Goal: Task Accomplishment & Management: Manage account settings

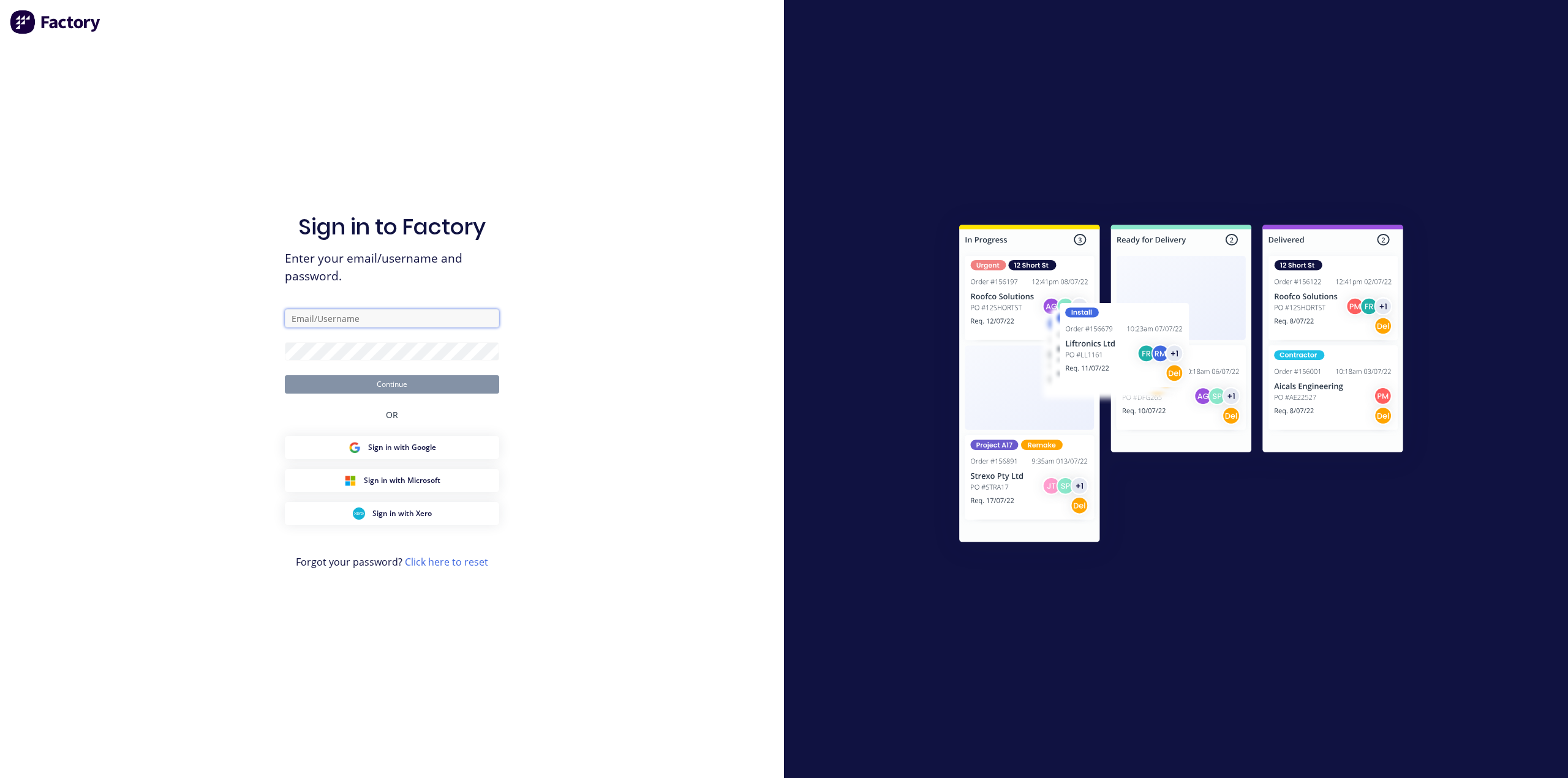
type input "[PERSON_NAME][EMAIL_ADDRESS][PERSON_NAME][DOMAIN_NAME]"
click at [436, 388] on button "Continue" at bounding box center [392, 384] width 215 height 18
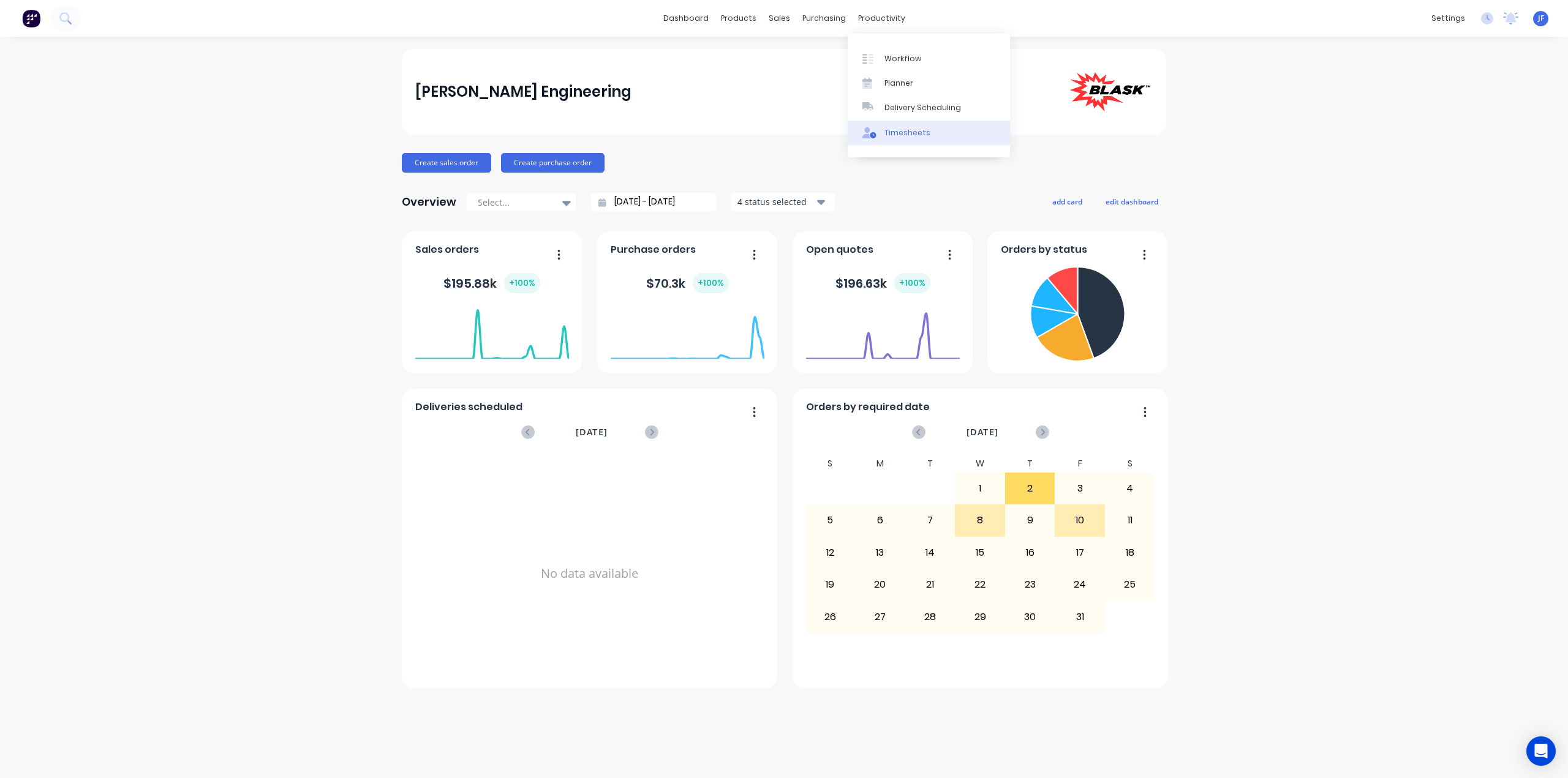
click at [902, 134] on div "Timesheets" at bounding box center [908, 132] width 46 height 11
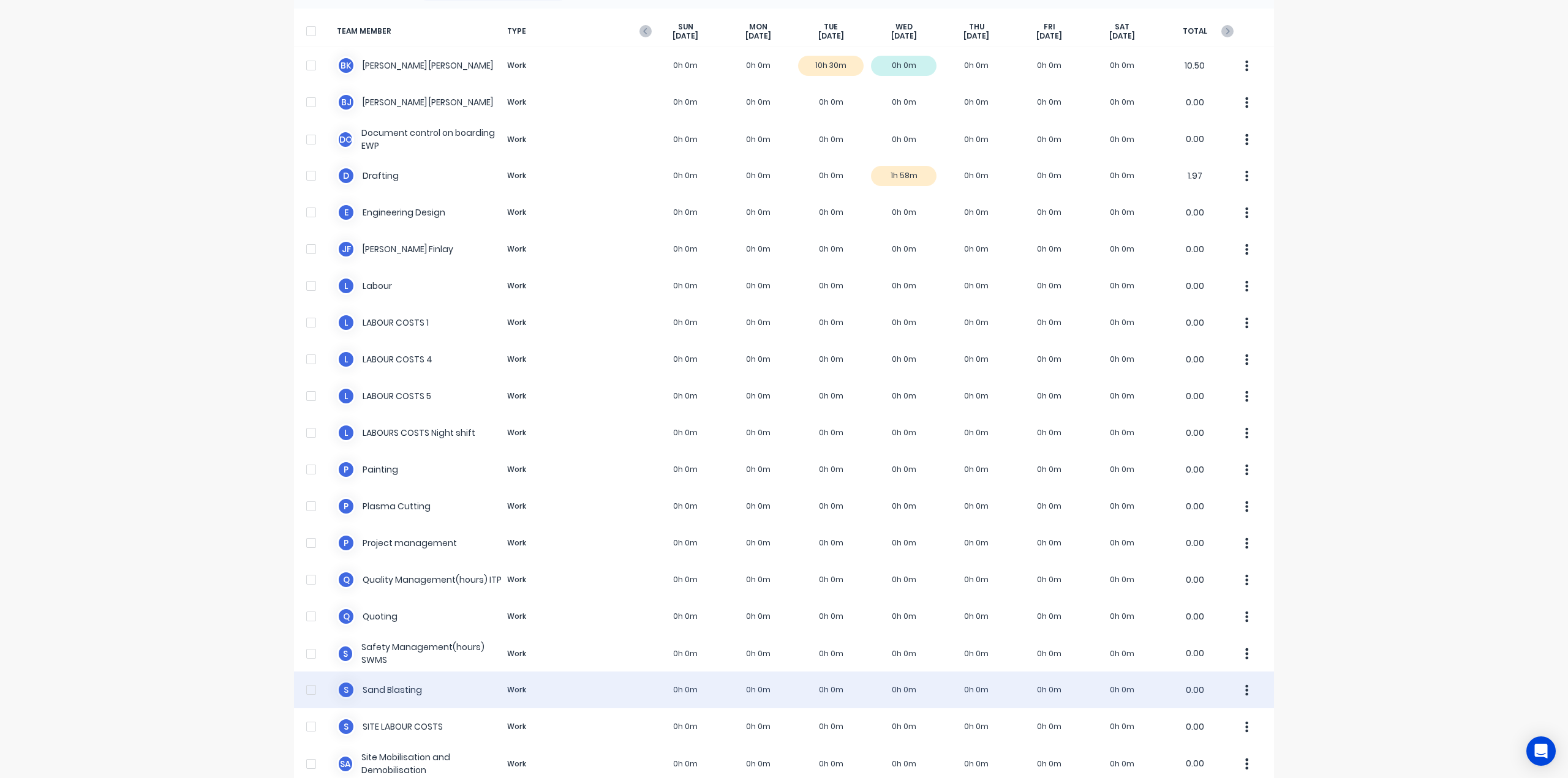
scroll to position [176, 0]
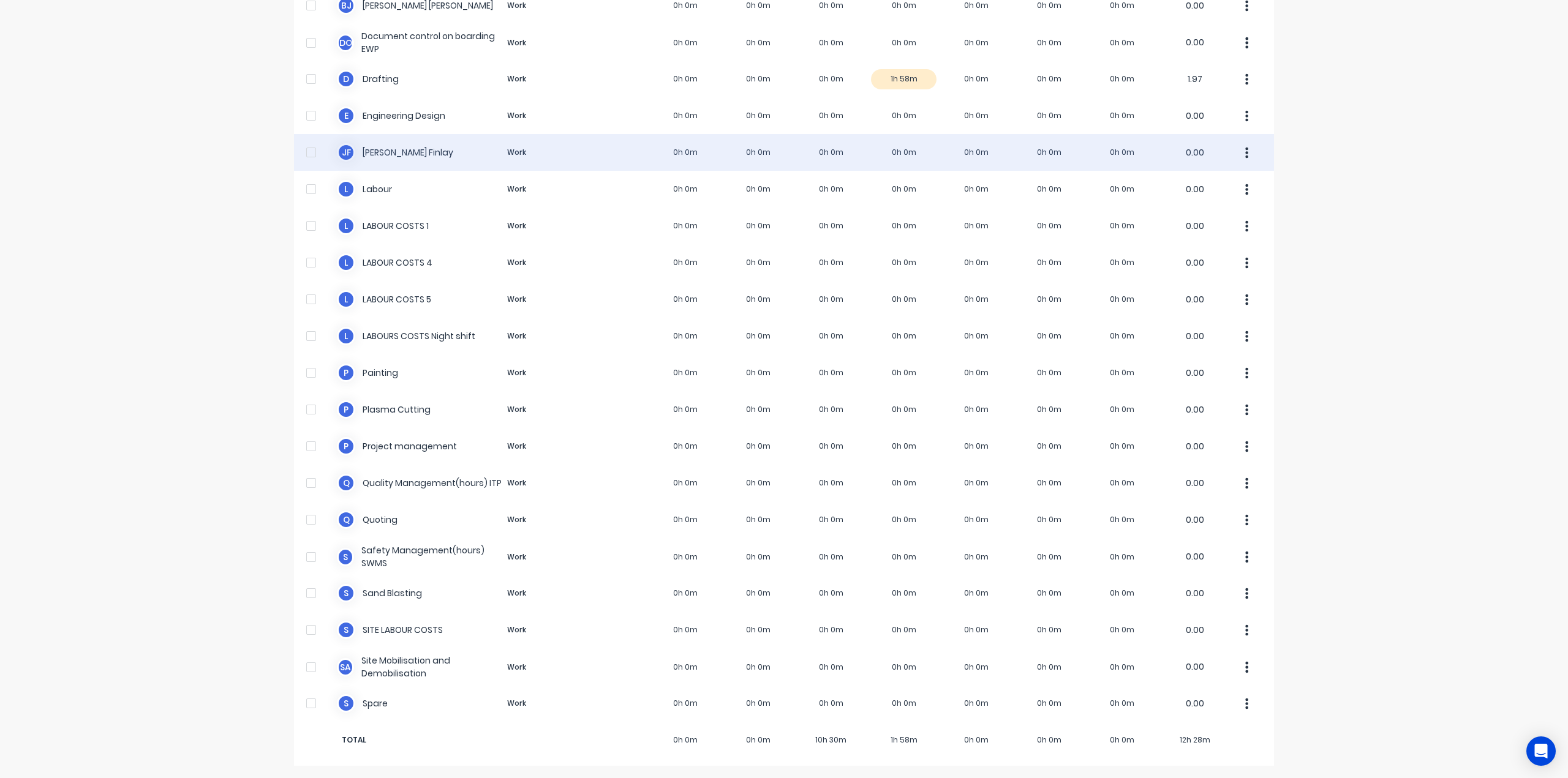
click at [371, 155] on div "[PERSON_NAME] Work 0h 0m 0h 0m 0h 0m 0h 0m 0h 0m 0h 0m 0h 0m 0.00" at bounding box center [784, 152] width 980 height 37
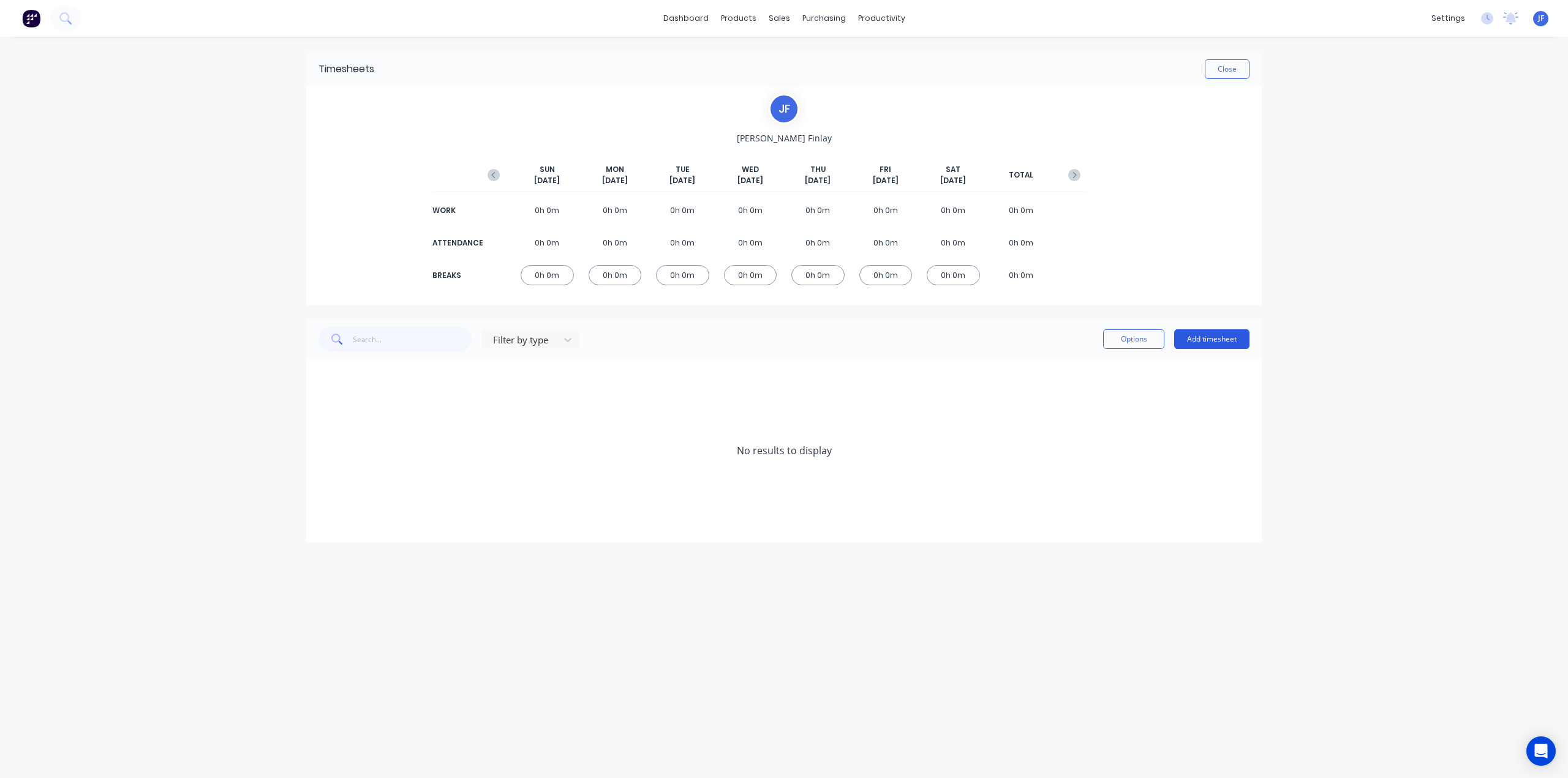
click at [1220, 342] on button "Add timesheet" at bounding box center [1212, 339] width 75 height 20
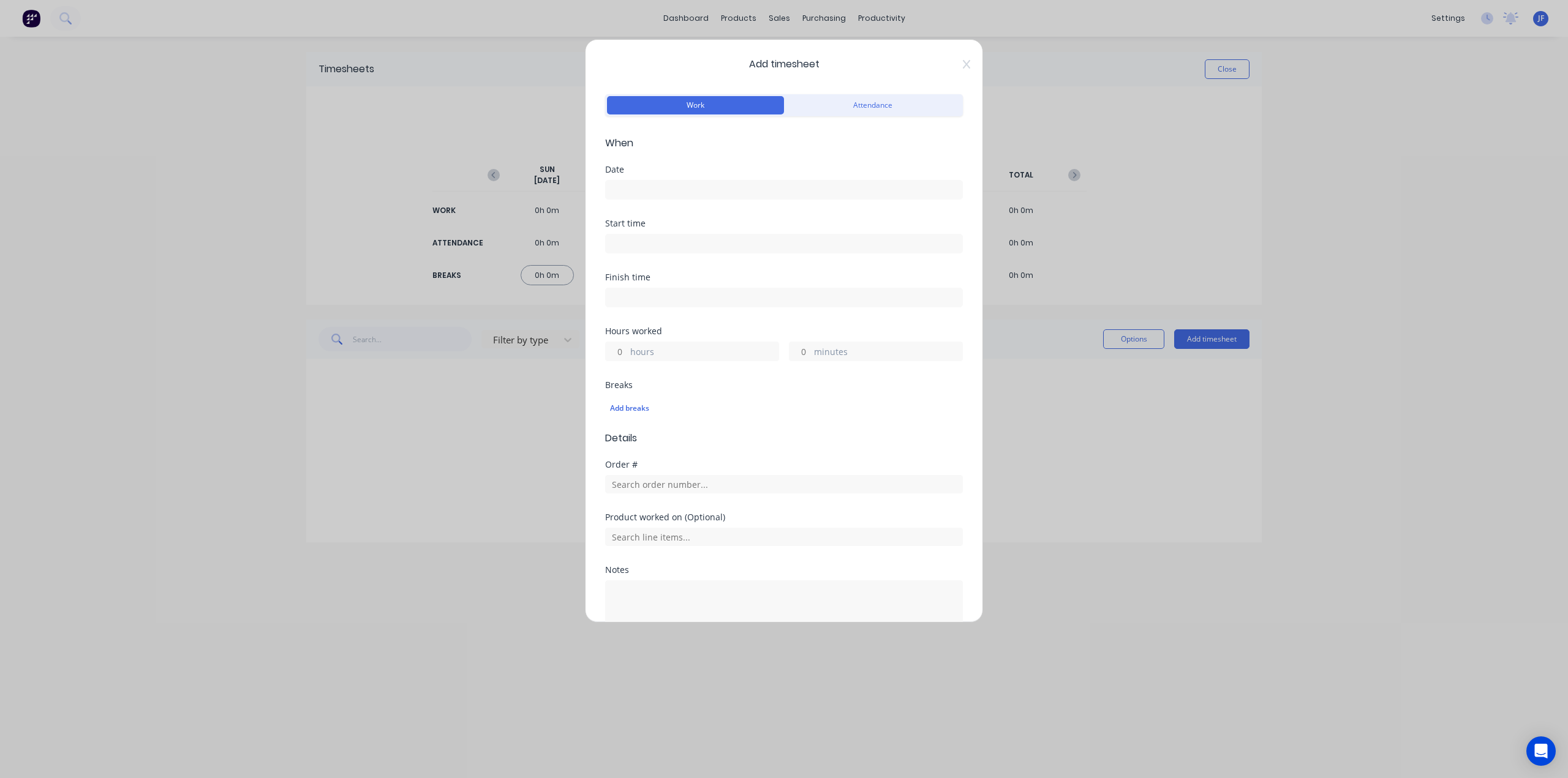
click at [691, 190] on input at bounding box center [783, 189] width 356 height 18
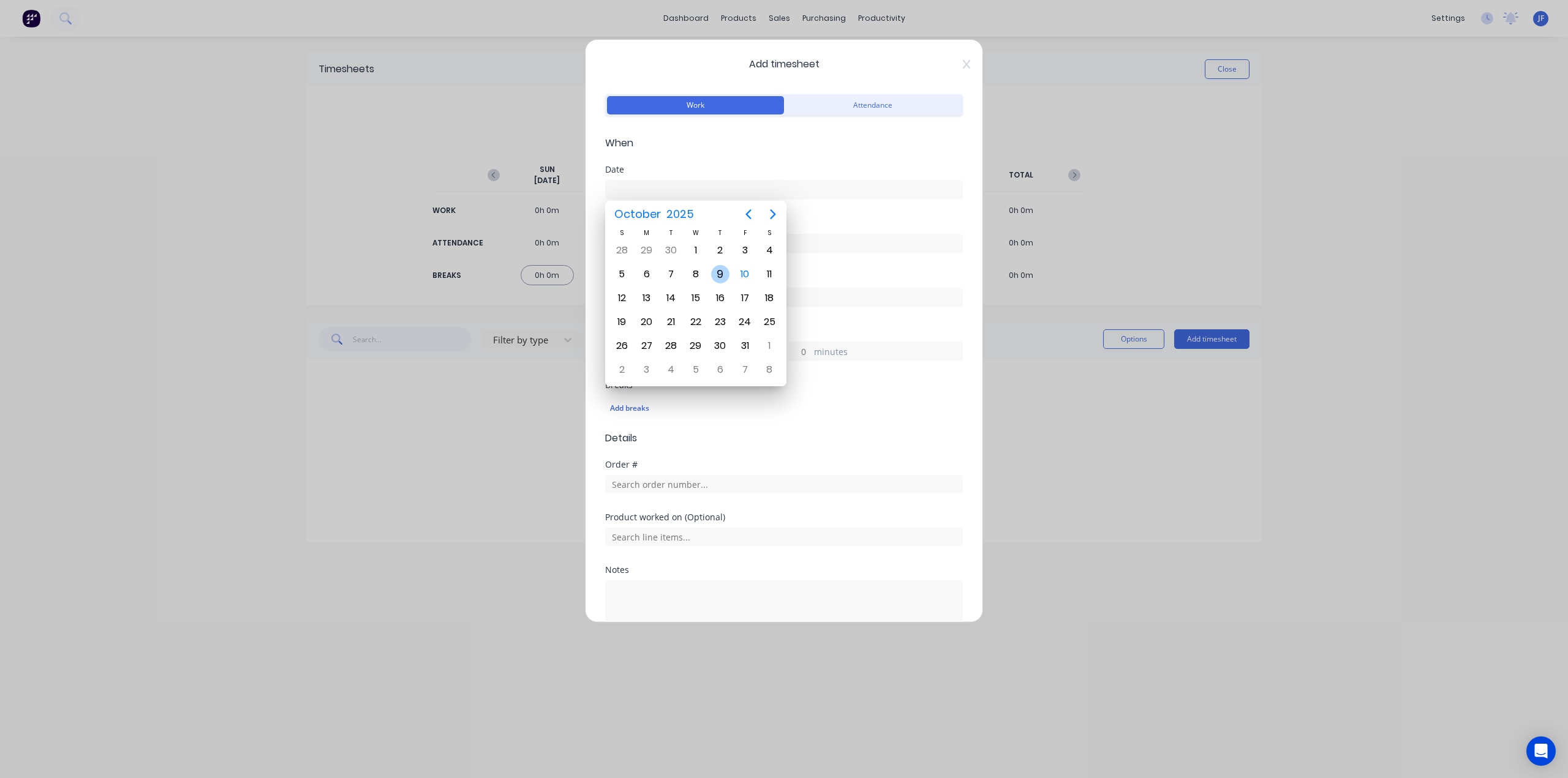
click at [729, 275] on div "9" at bounding box center [720, 275] width 25 height 23
type input "[DATE]"
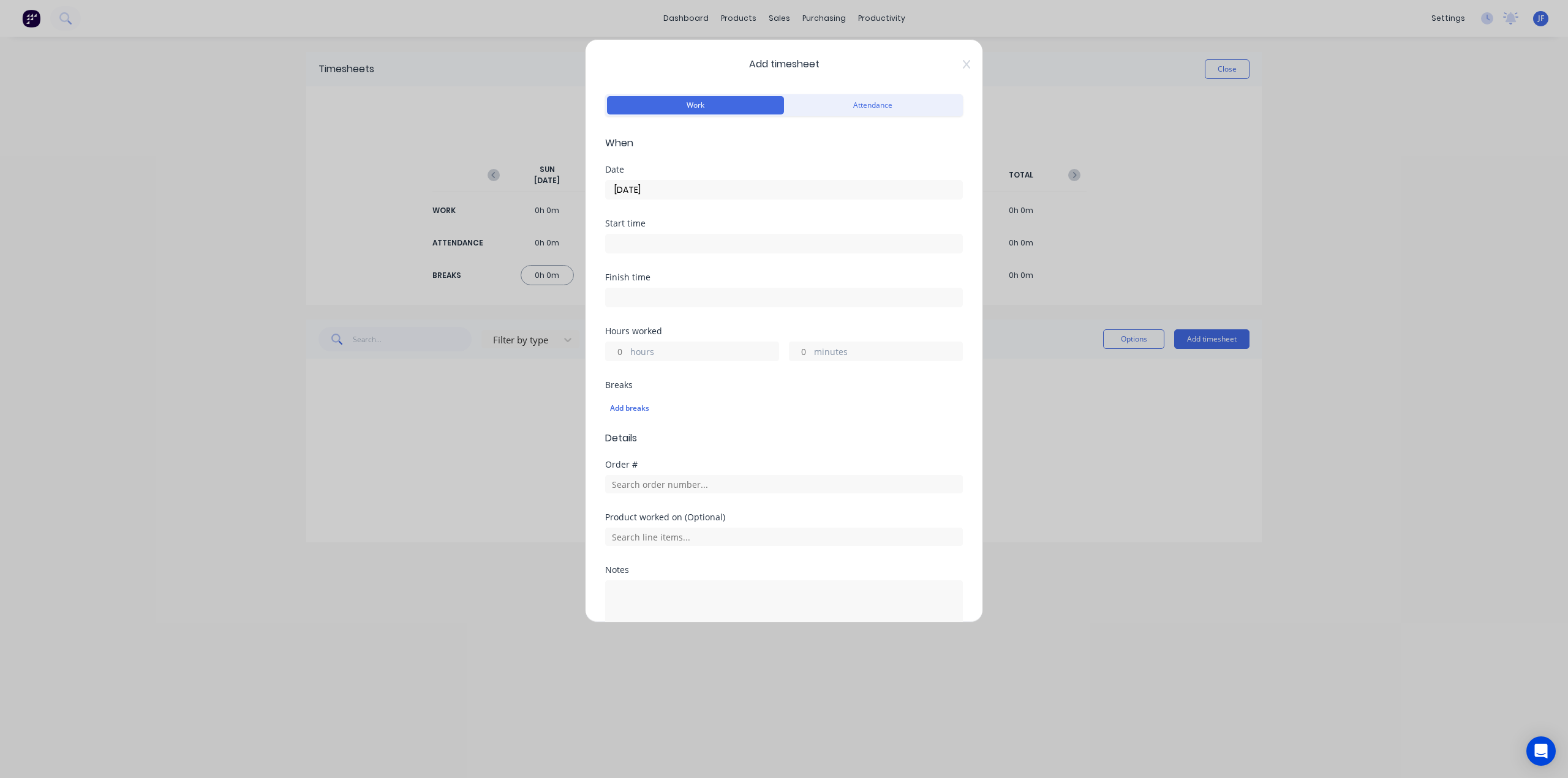
click at [687, 239] on input at bounding box center [783, 243] width 356 height 18
click at [631, 311] on div "07" at bounding box center [631, 308] width 30 height 21
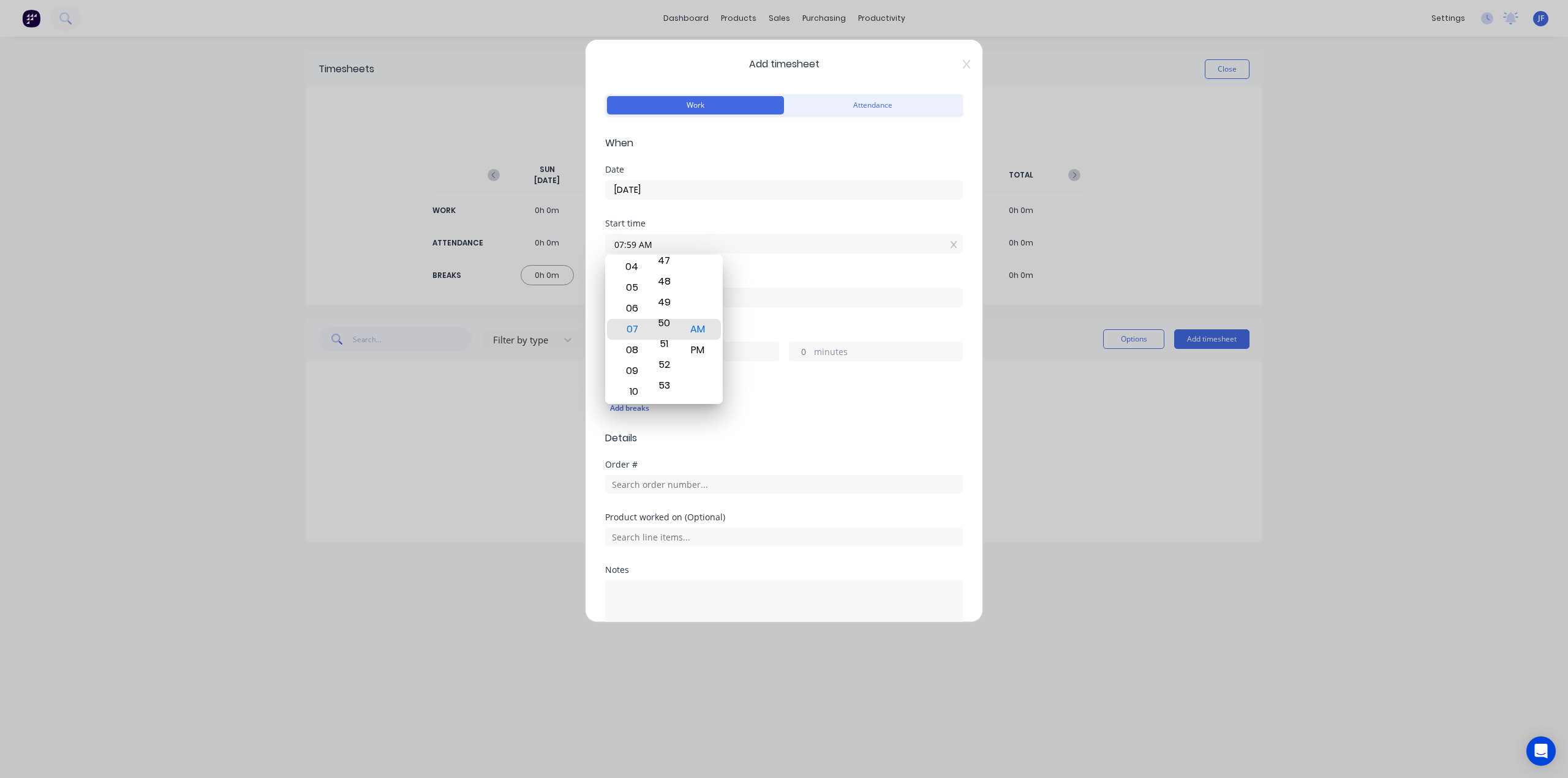
drag, startPoint x: 670, startPoint y: 269, endPoint x: 689, endPoint y: 450, distance: 182.0
click at [689, 450] on body "dashboard products sales purchasing productivity dashboard products Product Cat…" at bounding box center [784, 389] width 1568 height 778
drag, startPoint x: 668, startPoint y: 336, endPoint x: 668, endPoint y: 407, distance: 71.0
click at [668, 407] on body "dashboard products sales purchasing productivity dashboard products Product Cat…" at bounding box center [784, 389] width 1568 height 778
drag, startPoint x: 671, startPoint y: 280, endPoint x: 669, endPoint y: 381, distance: 101.0
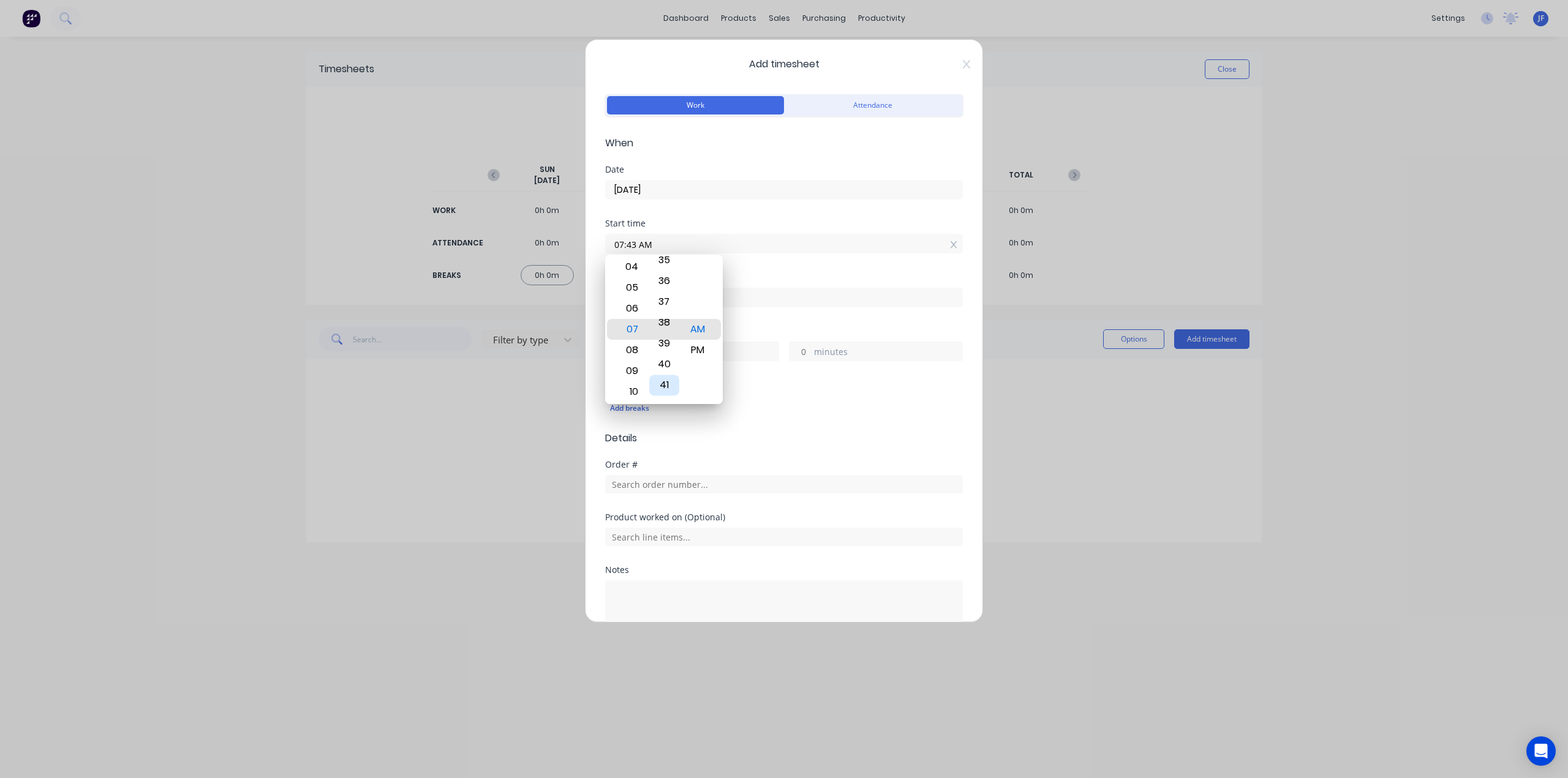
click at [669, 381] on div "41" at bounding box center [664, 385] width 30 height 21
drag, startPoint x: 666, startPoint y: 277, endPoint x: 669, endPoint y: 378, distance: 101.0
click at [669, 379] on div "36" at bounding box center [664, 389] width 30 height 21
click at [664, 267] on div "30" at bounding box center [664, 267] width 30 height 21
type input "07:30 AM"
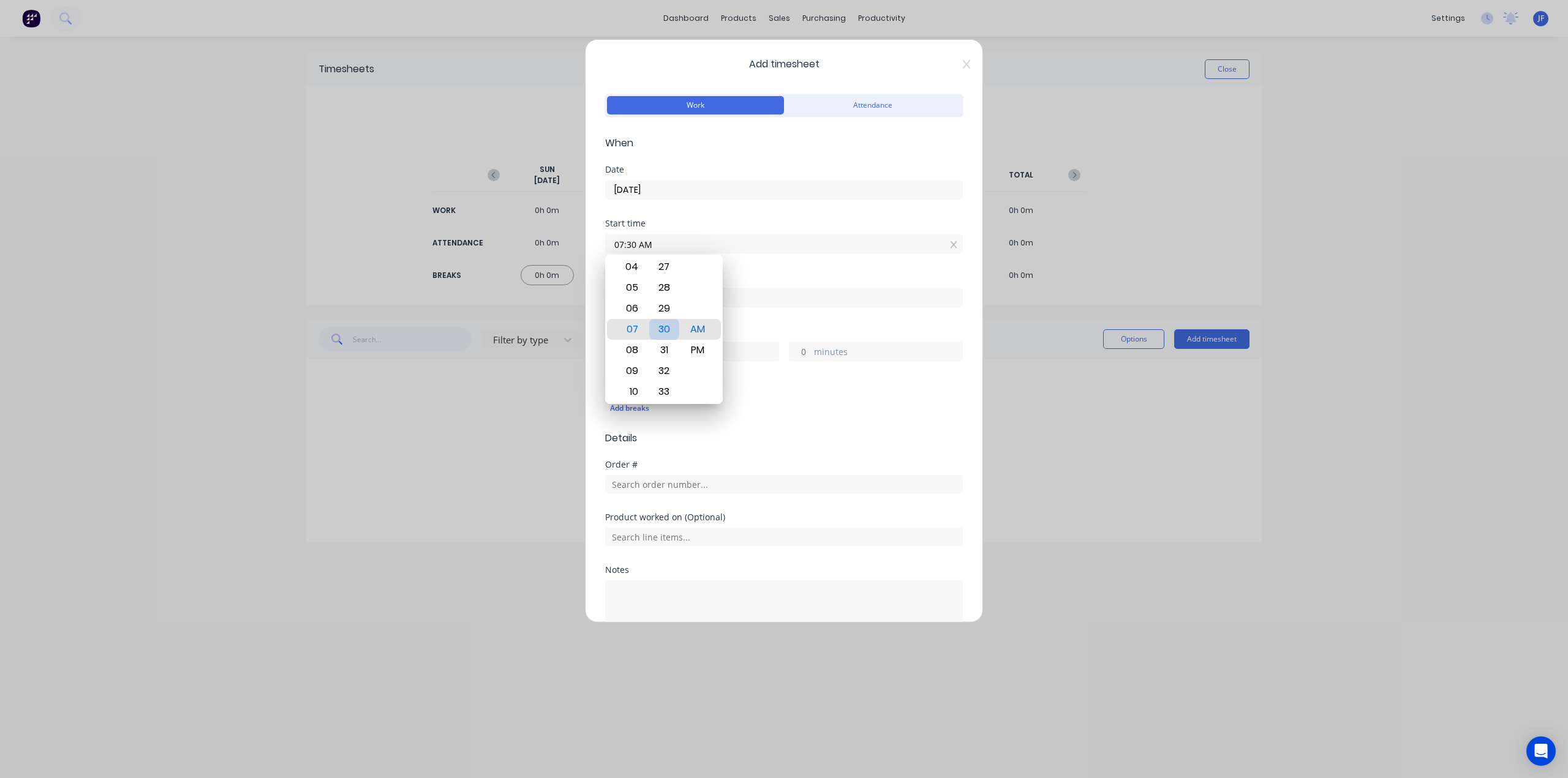
click at [676, 329] on div "30" at bounding box center [664, 329] width 30 height 21
click at [816, 400] on div "Add breaks" at bounding box center [783, 408] width 348 height 16
click at [665, 291] on input at bounding box center [783, 297] width 356 height 18
type input "09:00 AM"
type input "1"
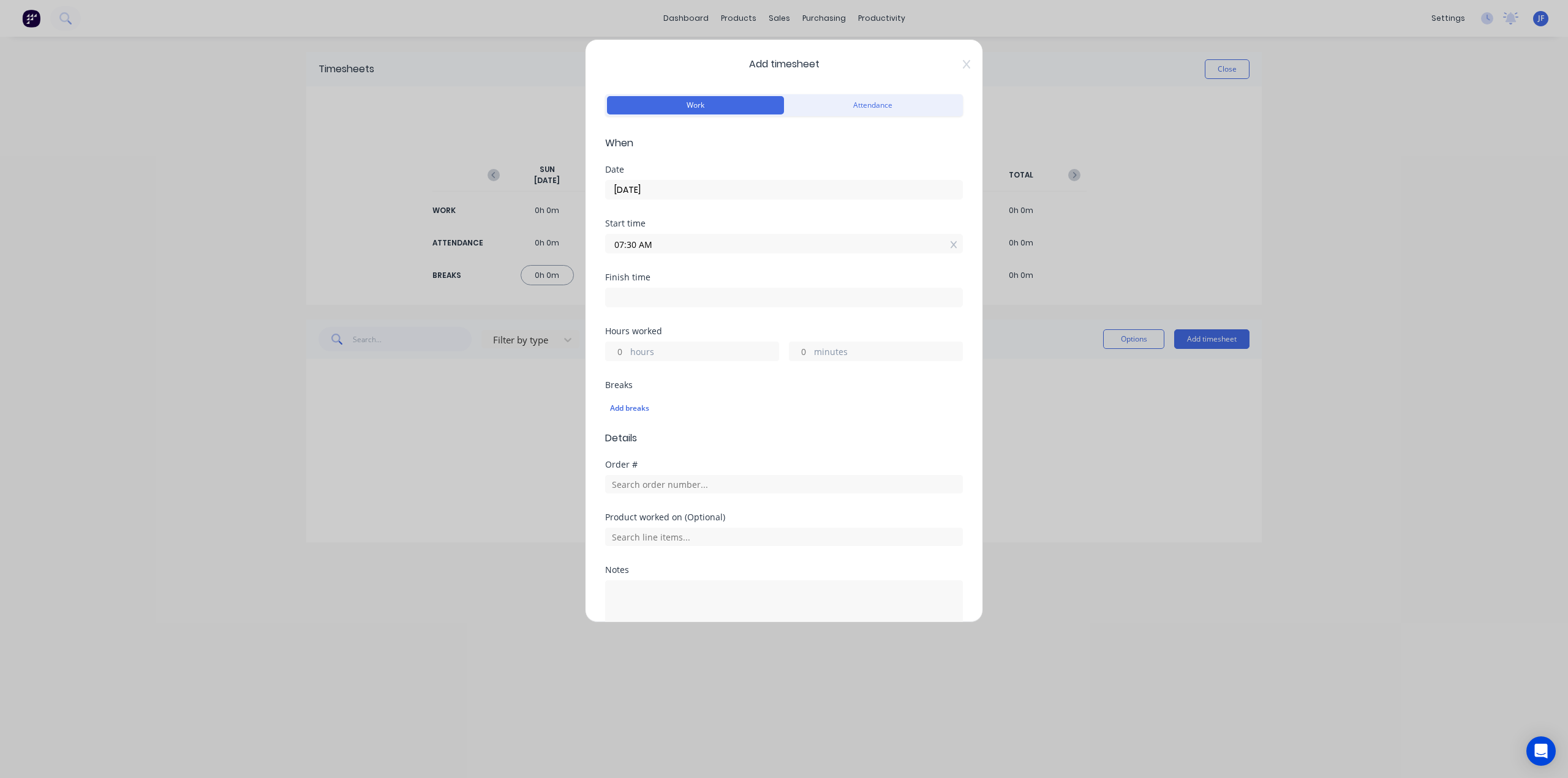
type input "30"
click at [1113, 446] on div "Add timesheet Work Attendance When Date [DATE] Start time 07:30 AM Finish time …" at bounding box center [784, 389] width 1568 height 778
click at [697, 301] on input "09:00 AM" at bounding box center [783, 297] width 356 height 18
type input "11:00 AM"
type input "3"
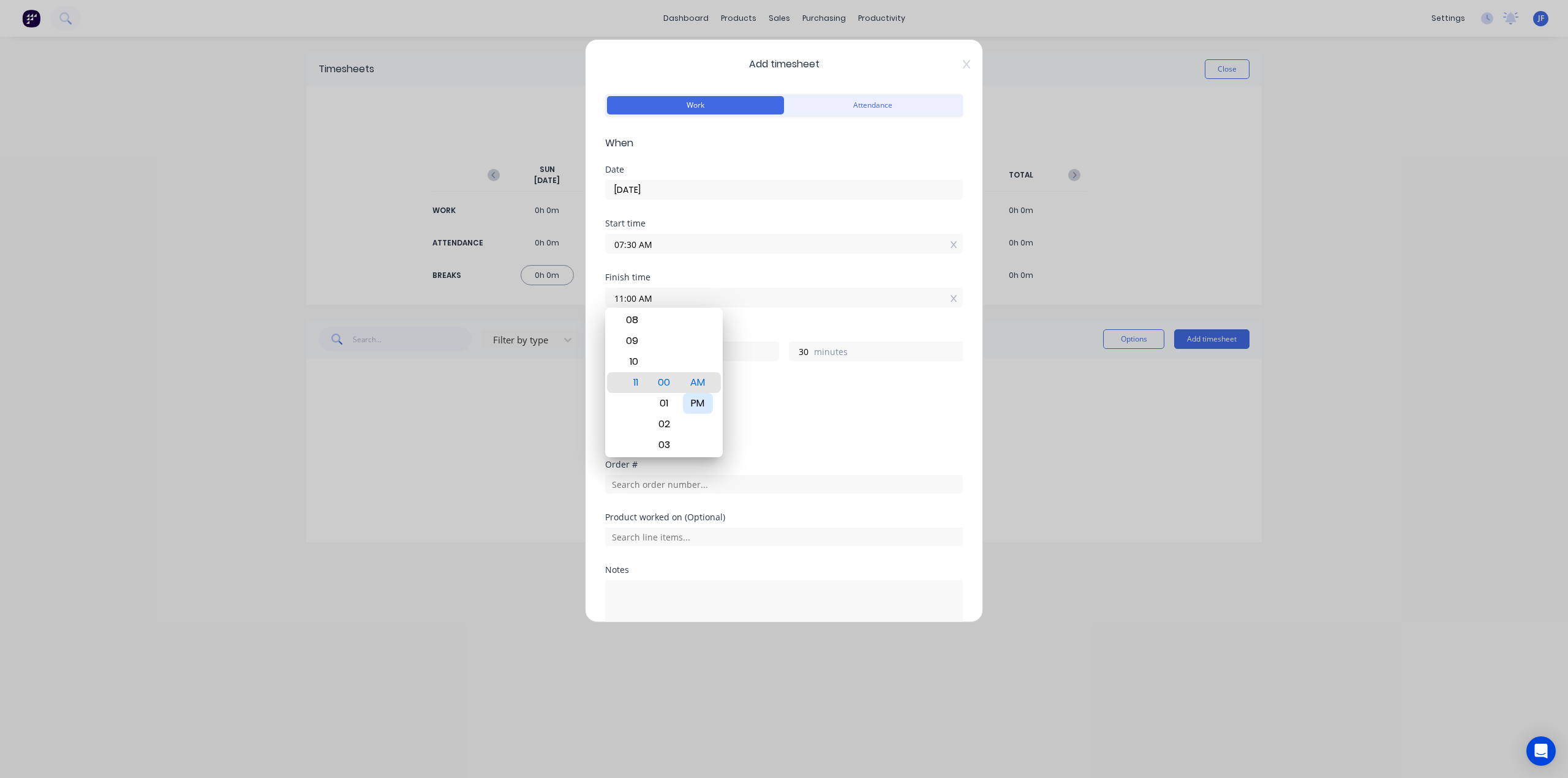
click at [705, 408] on div "PM" at bounding box center [698, 403] width 30 height 21
type input "11:00 PM"
type input "15"
type input "08:00 PM"
type input "12"
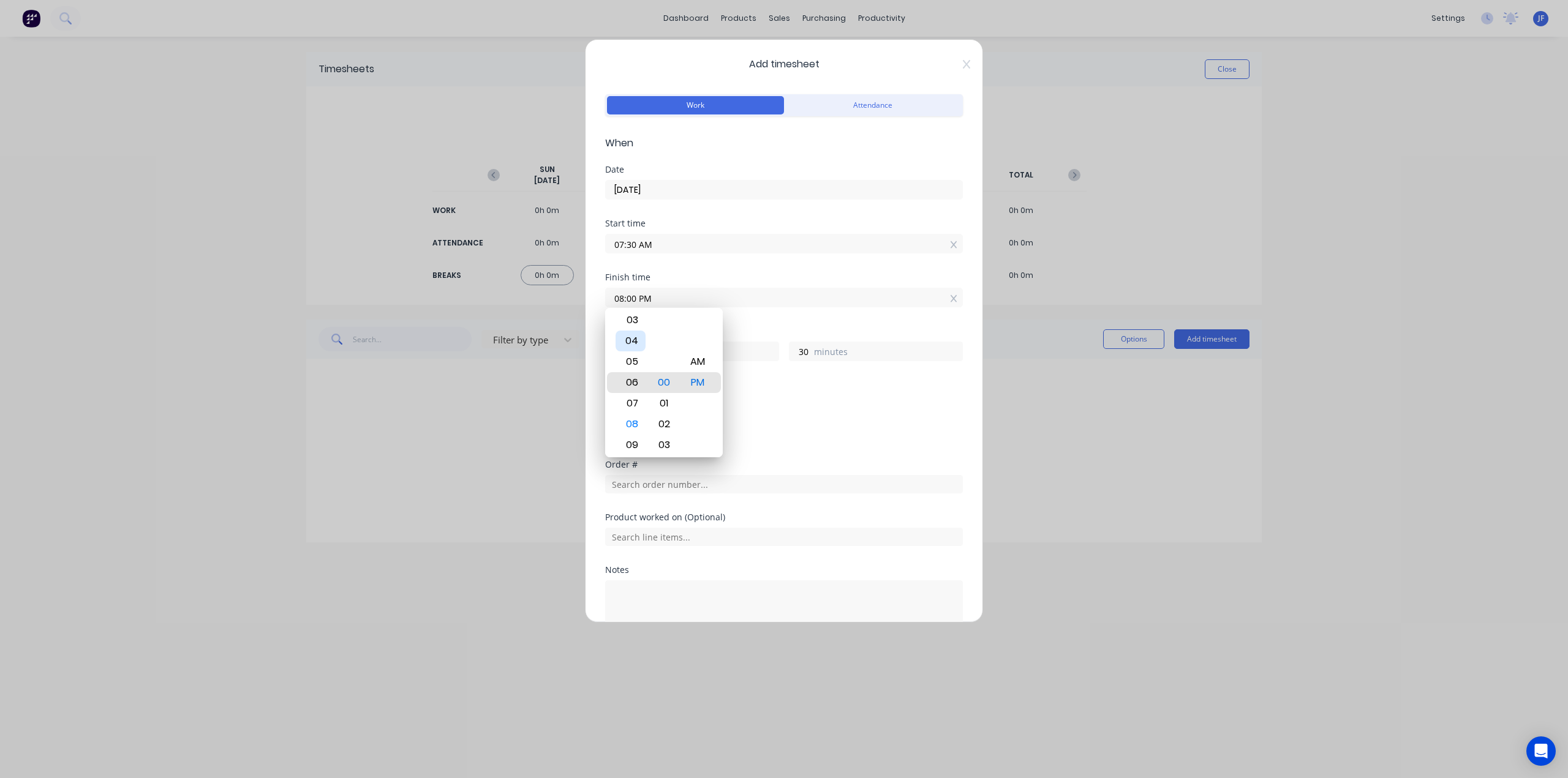
type input "06:00 PM"
type input "10"
click at [636, 340] on div "04" at bounding box center [631, 341] width 30 height 21
type input "04:00 PM"
type input "8"
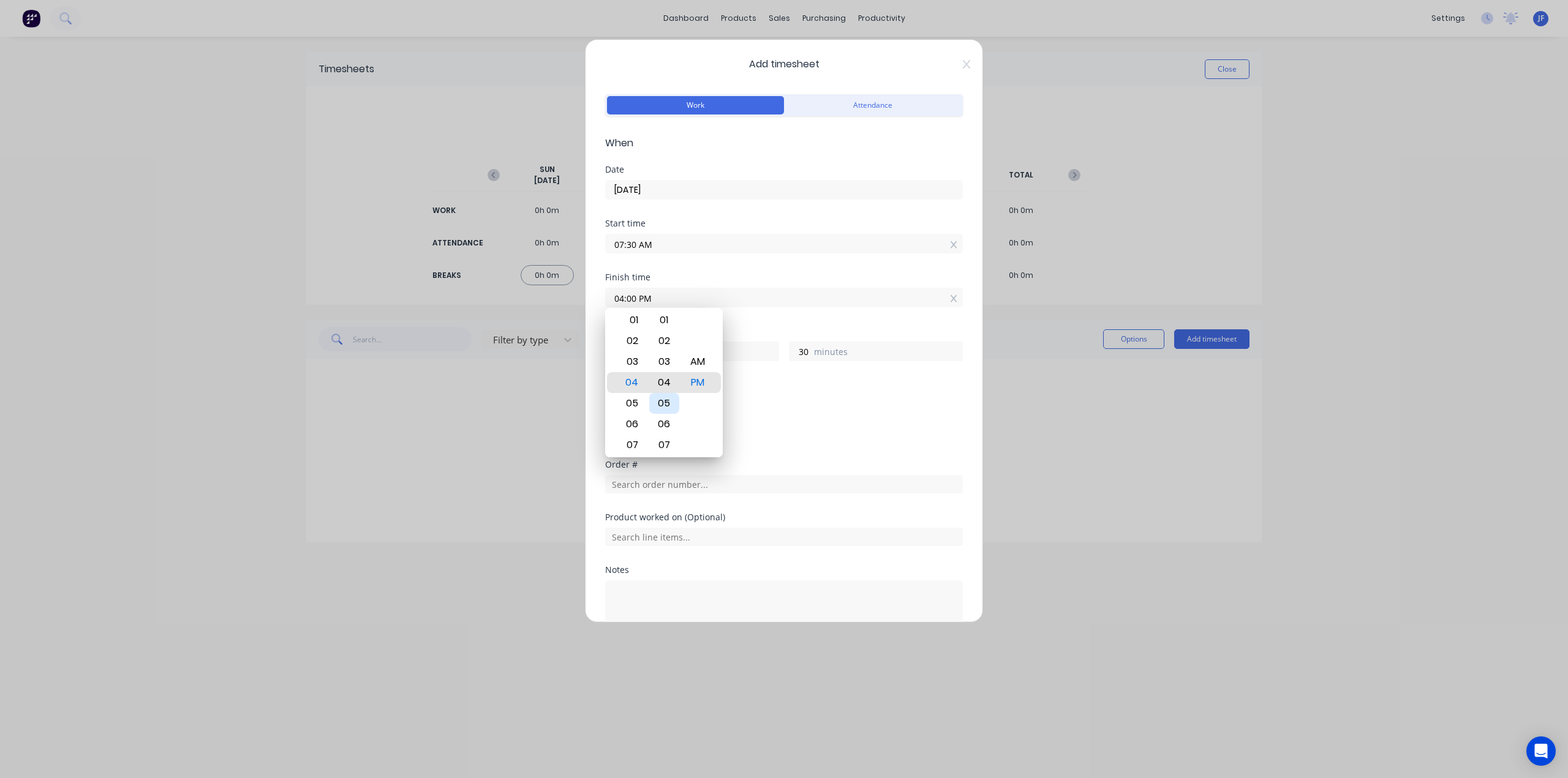
type input "04:04 PM"
type input "34"
type input "04:06 PM"
type input "36"
type input "04:08 PM"
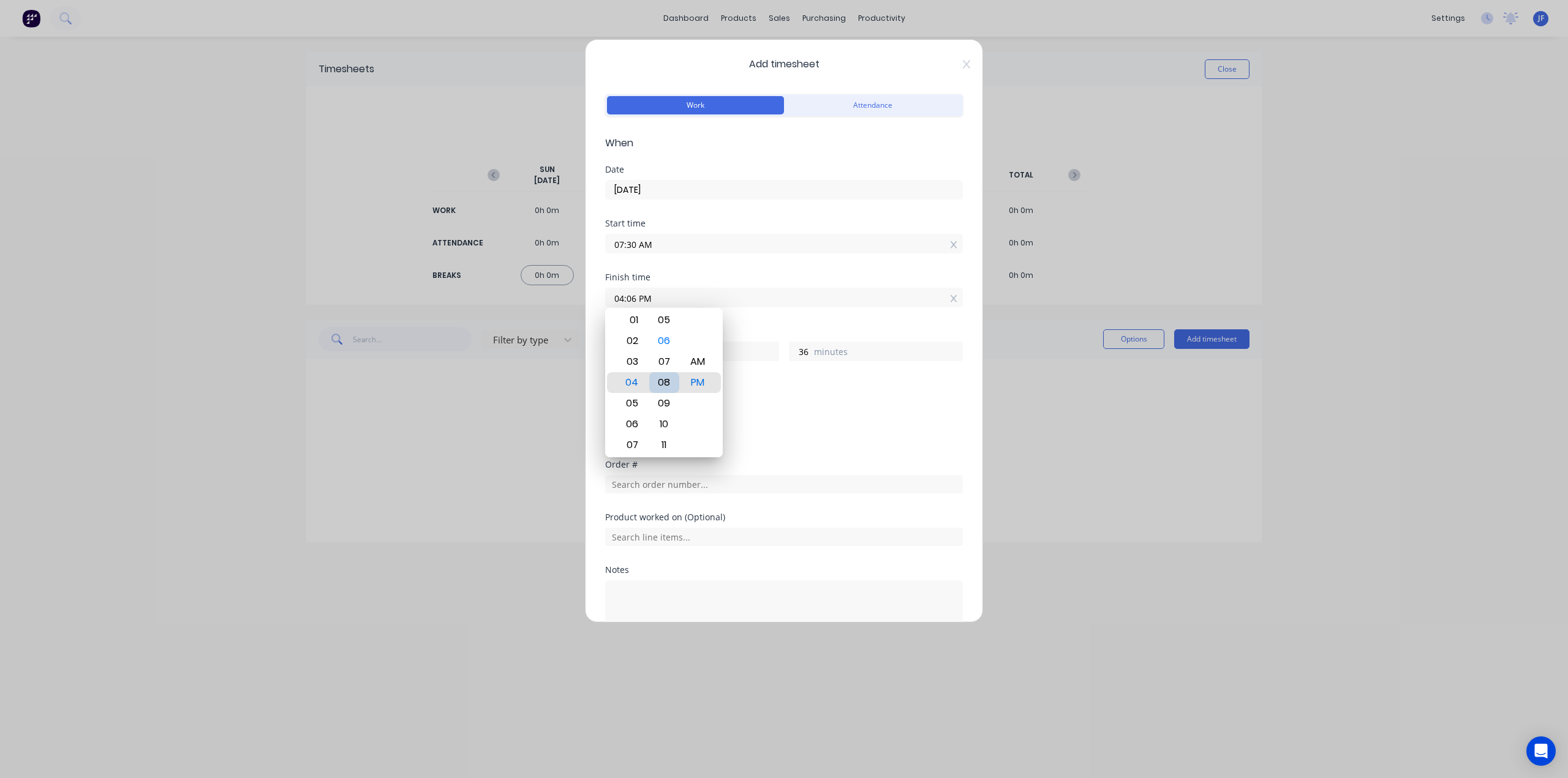
type input "38"
type input "04:11 PM"
type input "41"
type input "04:13 PM"
type input "43"
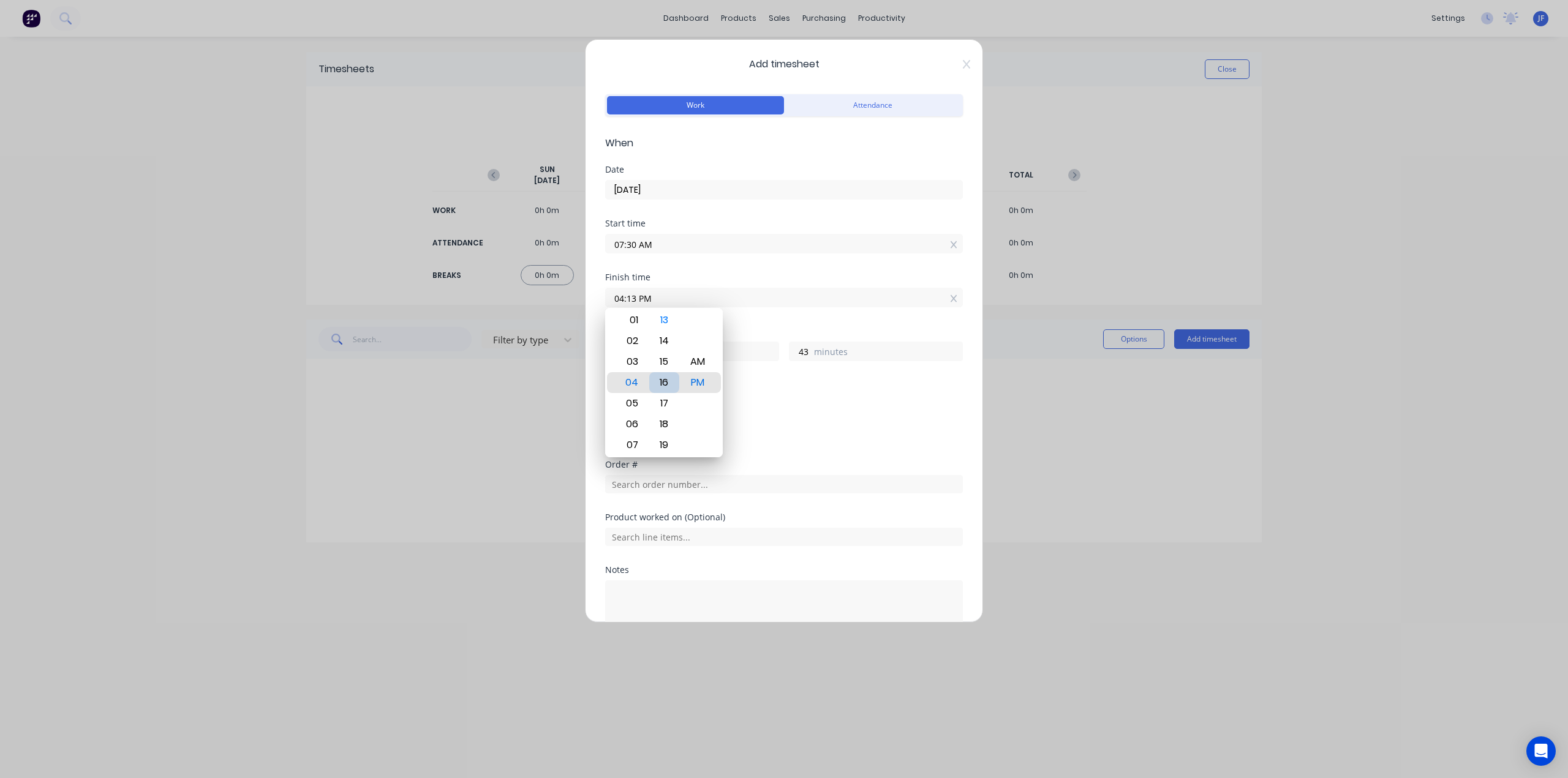
type input "04:16 PM"
type input "46"
type input "04:19 PM"
type input "49"
type input "04:23 PM"
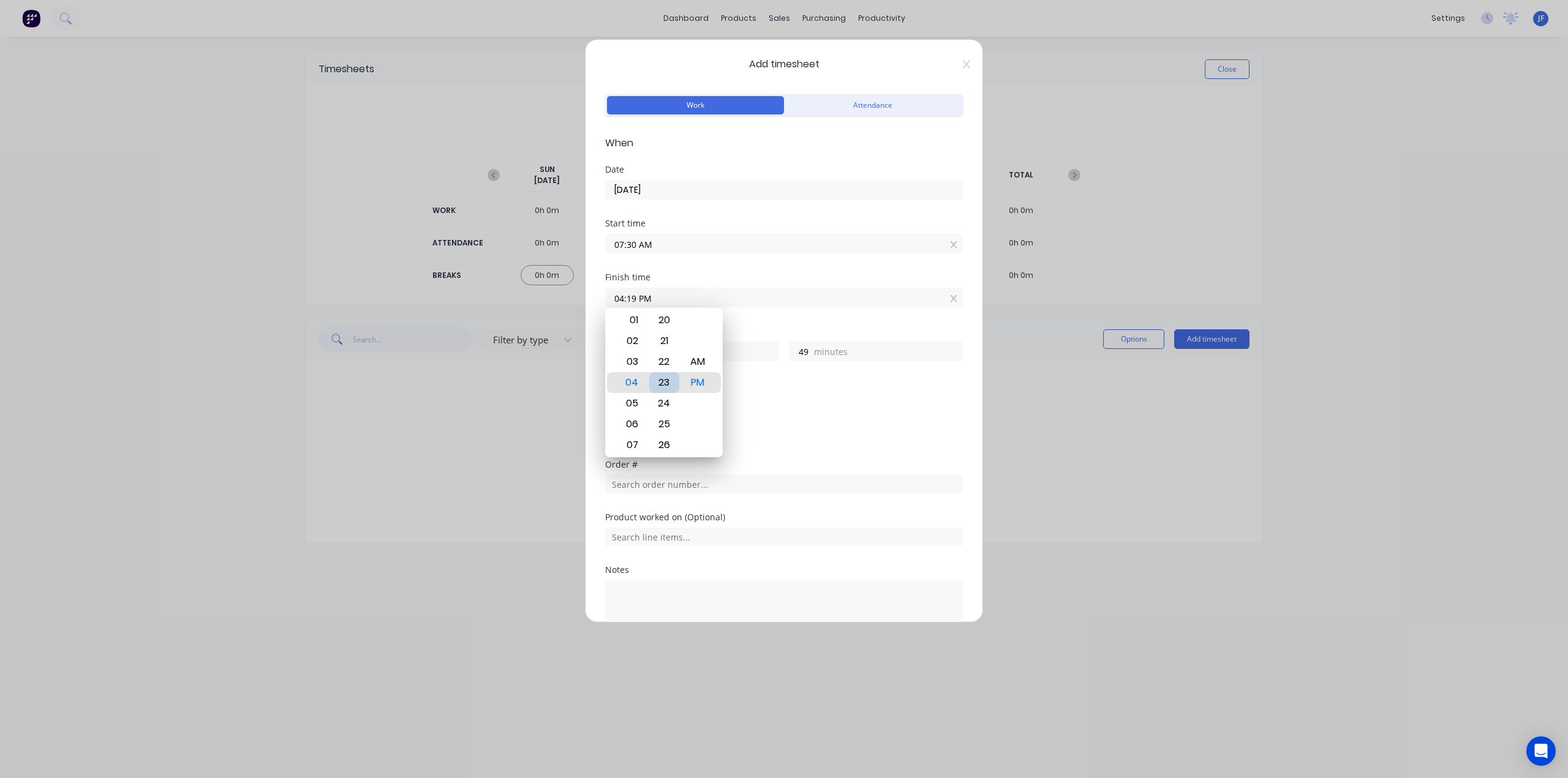
type input "53"
type input "04:27 PM"
type input "57"
type input "04:31 PM"
type input "9"
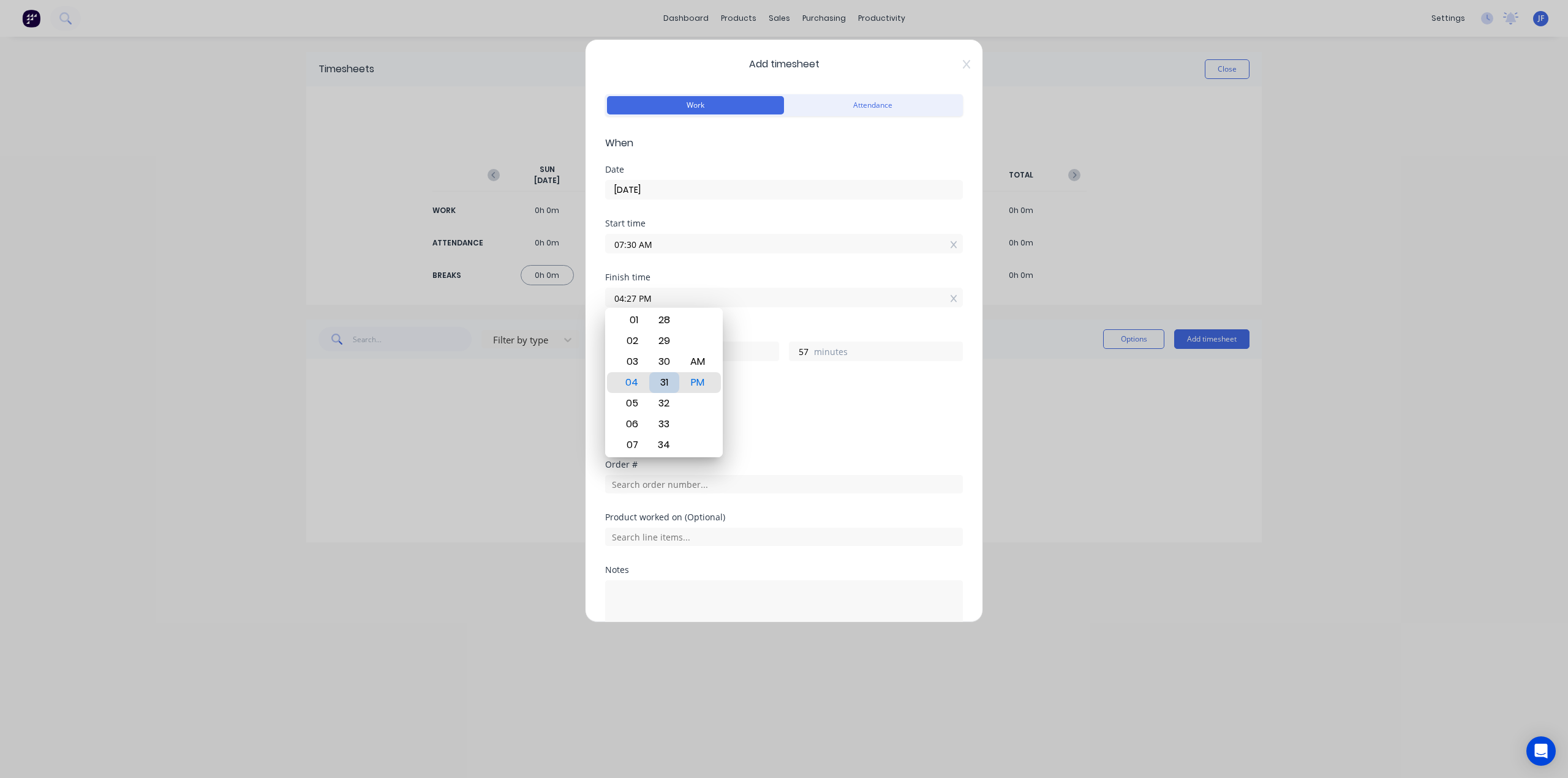
type input "1"
click at [664, 363] on div "30" at bounding box center [664, 362] width 30 height 21
type input "04:30 PM"
type input "0"
click at [830, 386] on div "Breaks" at bounding box center [783, 385] width 358 height 9
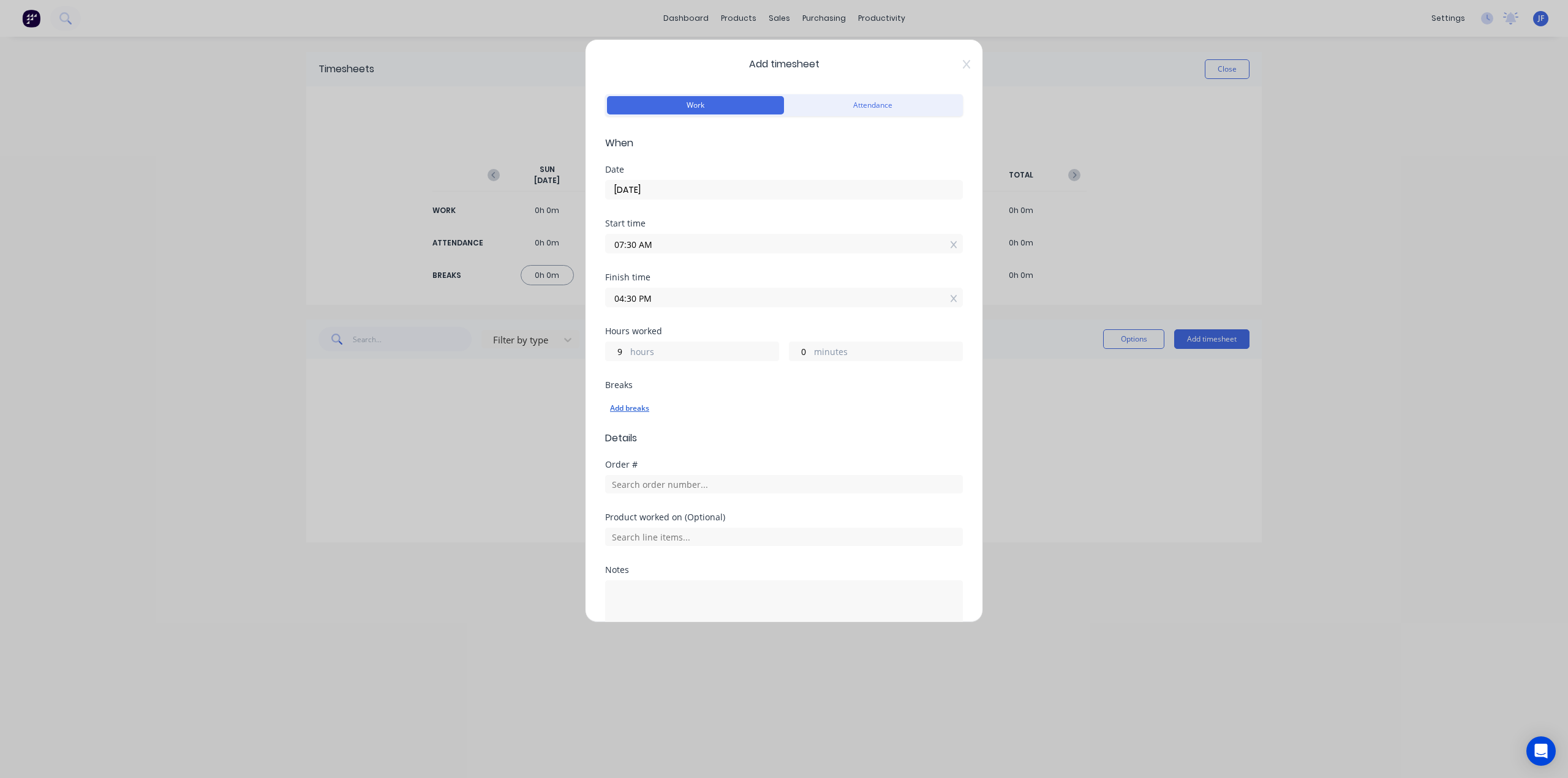
click at [614, 409] on div "Add breaks" at bounding box center [783, 408] width 348 height 16
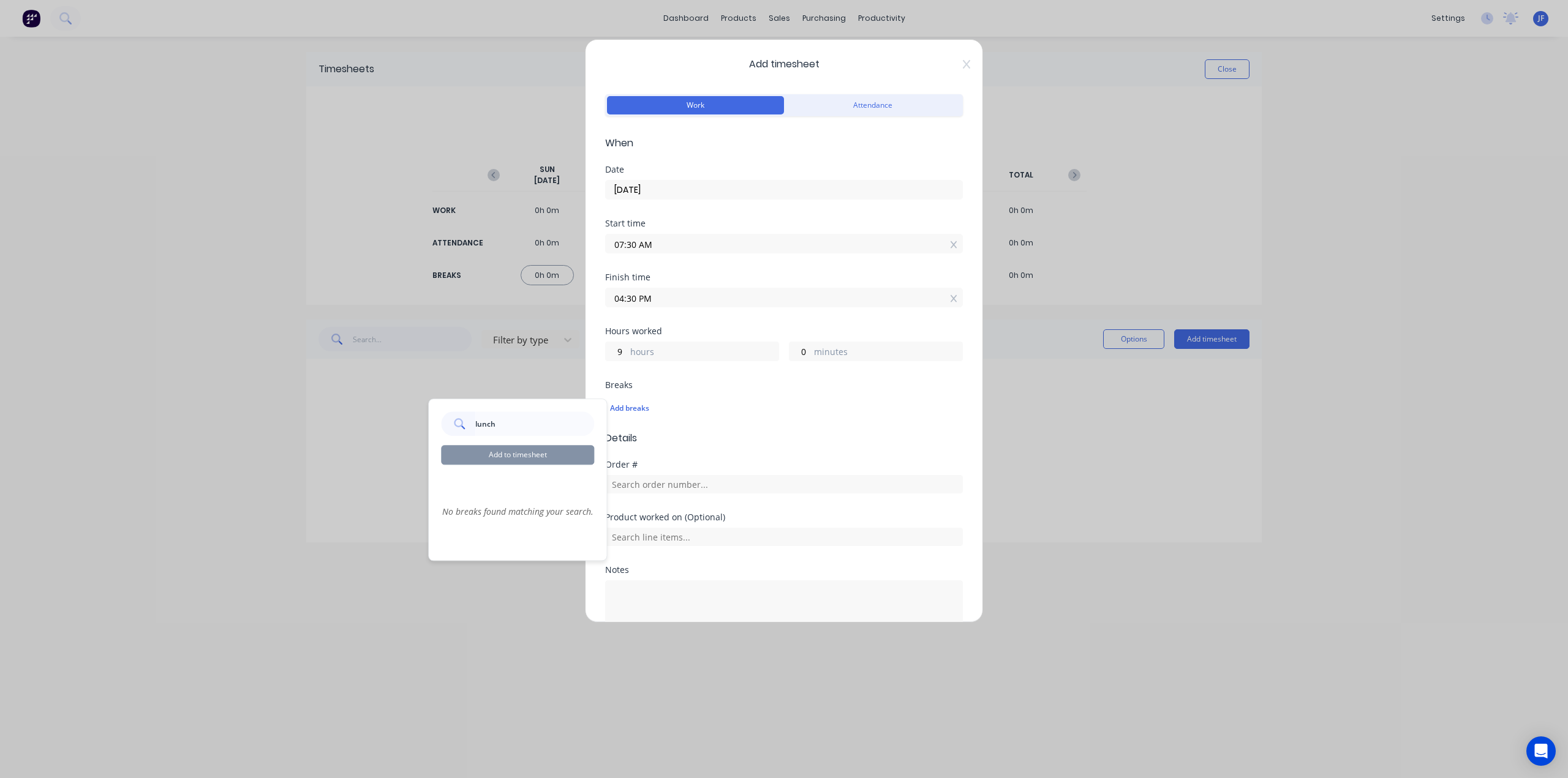
type input "lunch"
click at [523, 418] on input "lunch" at bounding box center [535, 424] width 119 height 25
click at [488, 486] on div "No breaks found matching your search." at bounding box center [517, 511] width 153 height 74
click at [488, 515] on div "No breaks found matching your search." at bounding box center [517, 511] width 153 height 74
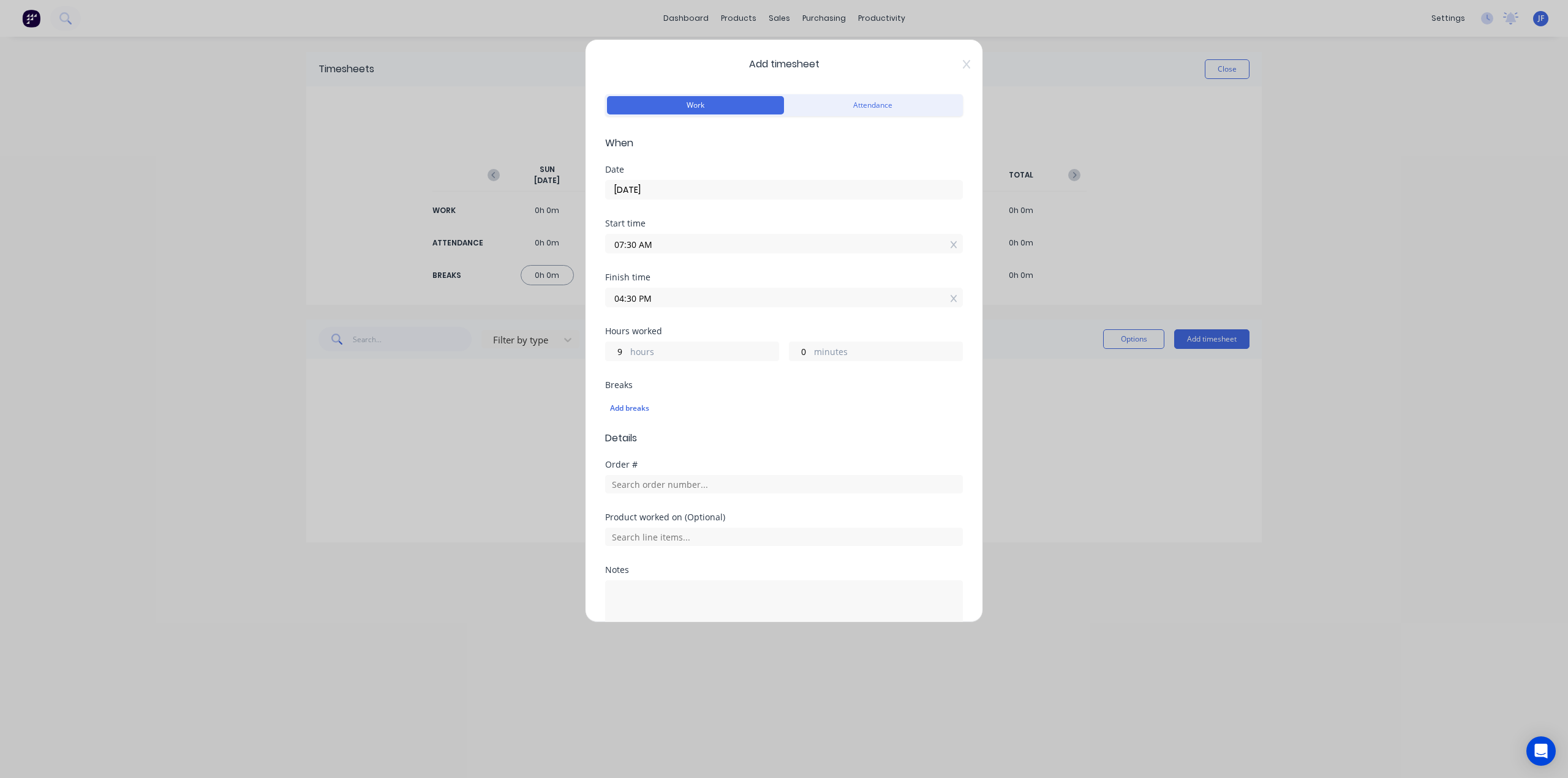
click at [809, 440] on span "Details" at bounding box center [783, 438] width 358 height 14
click at [646, 487] on input "text" at bounding box center [783, 484] width 358 height 18
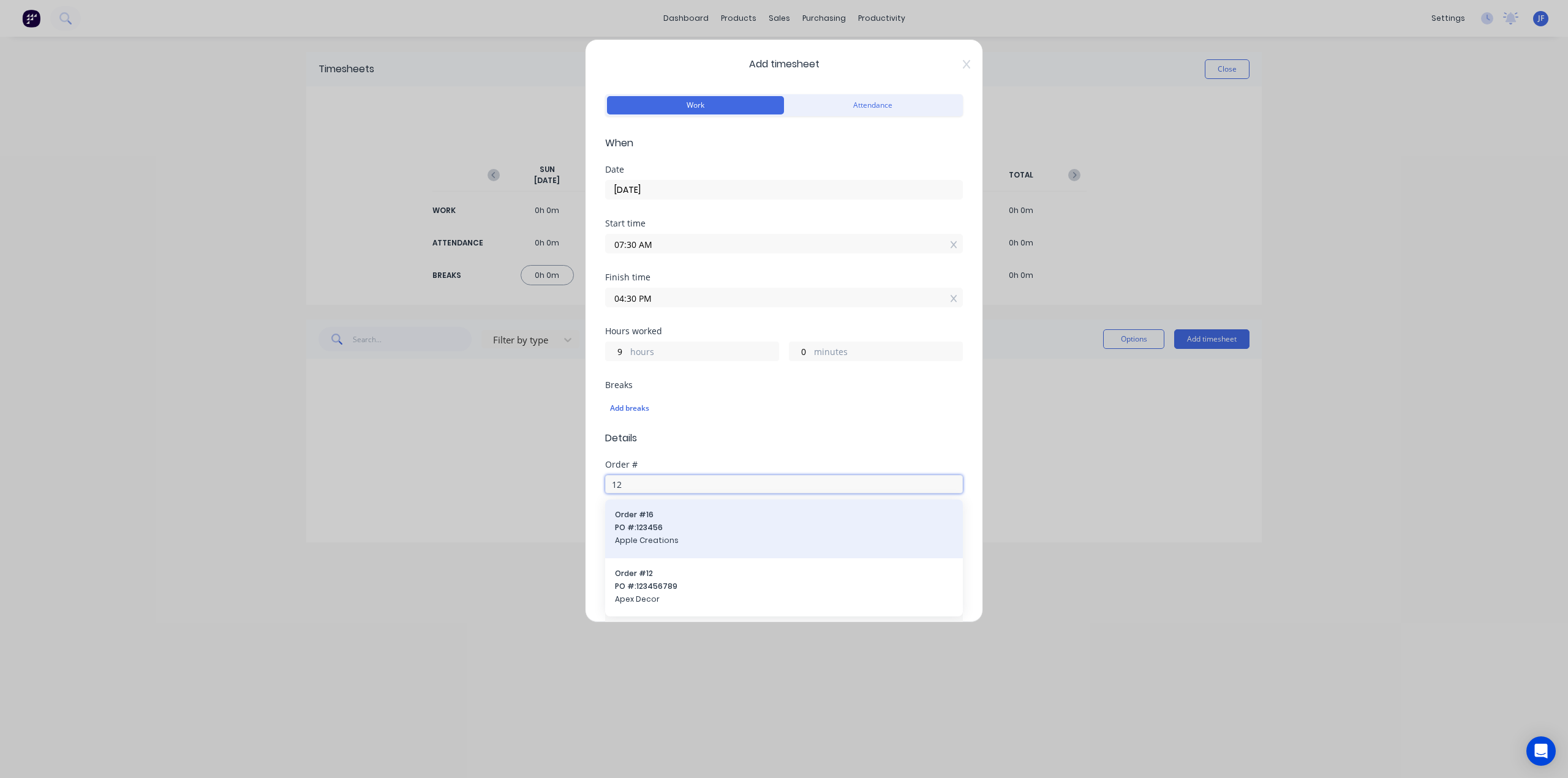
type input "12"
click at [637, 537] on span "Apple Creations" at bounding box center [784, 540] width 338 height 11
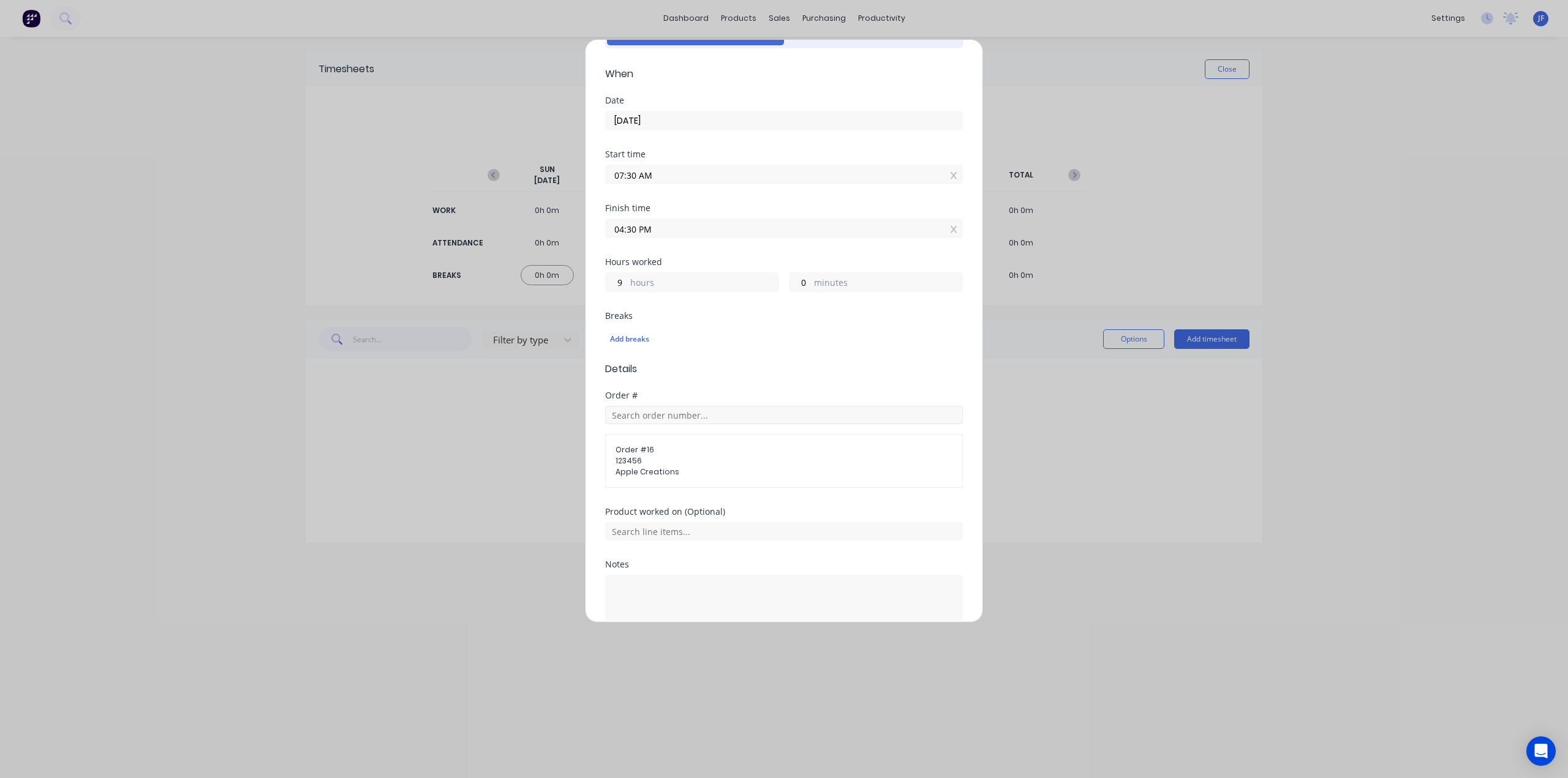
scroll to position [123, 0]
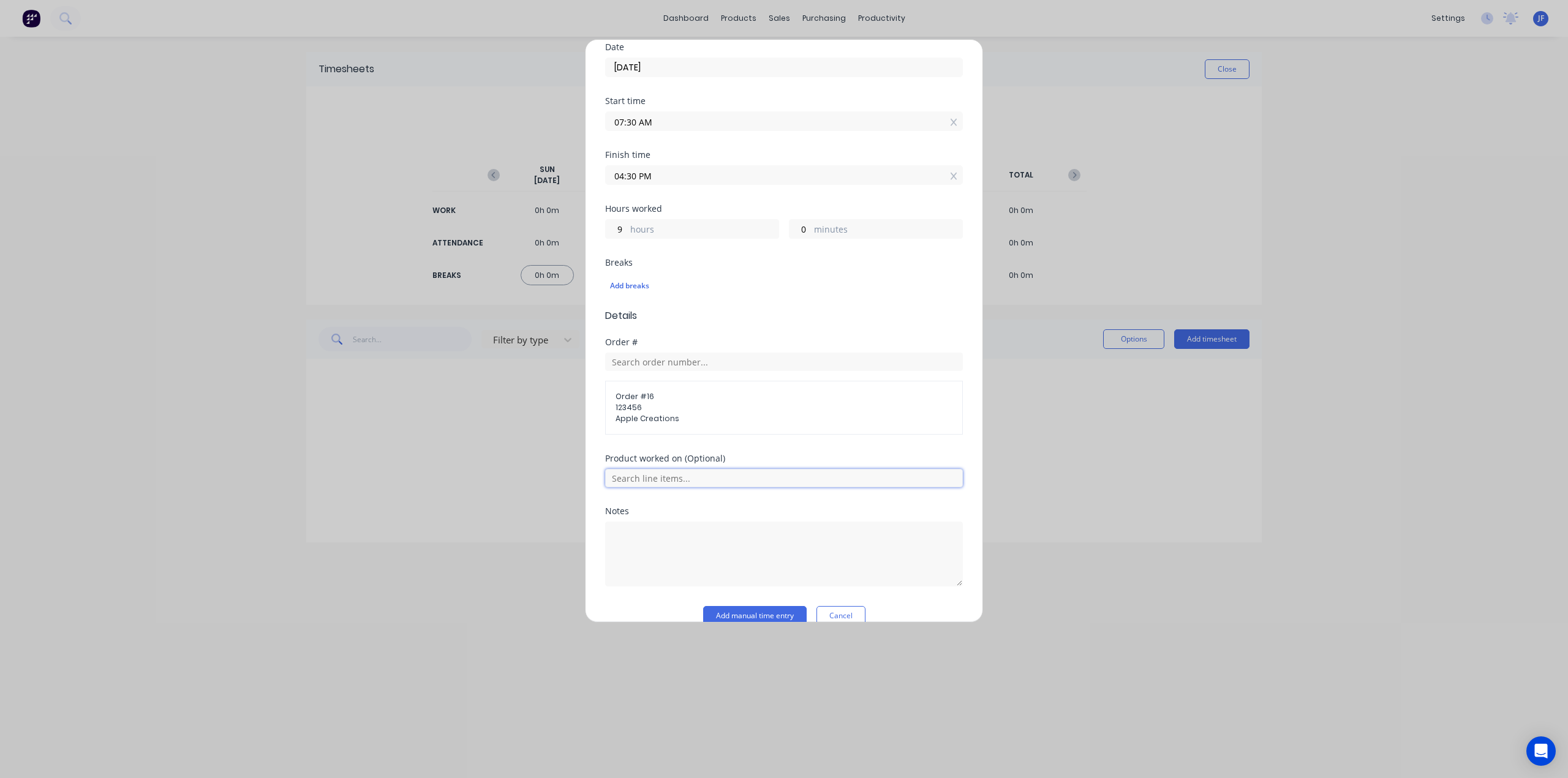
click at [735, 480] on input "text" at bounding box center [783, 477] width 358 height 18
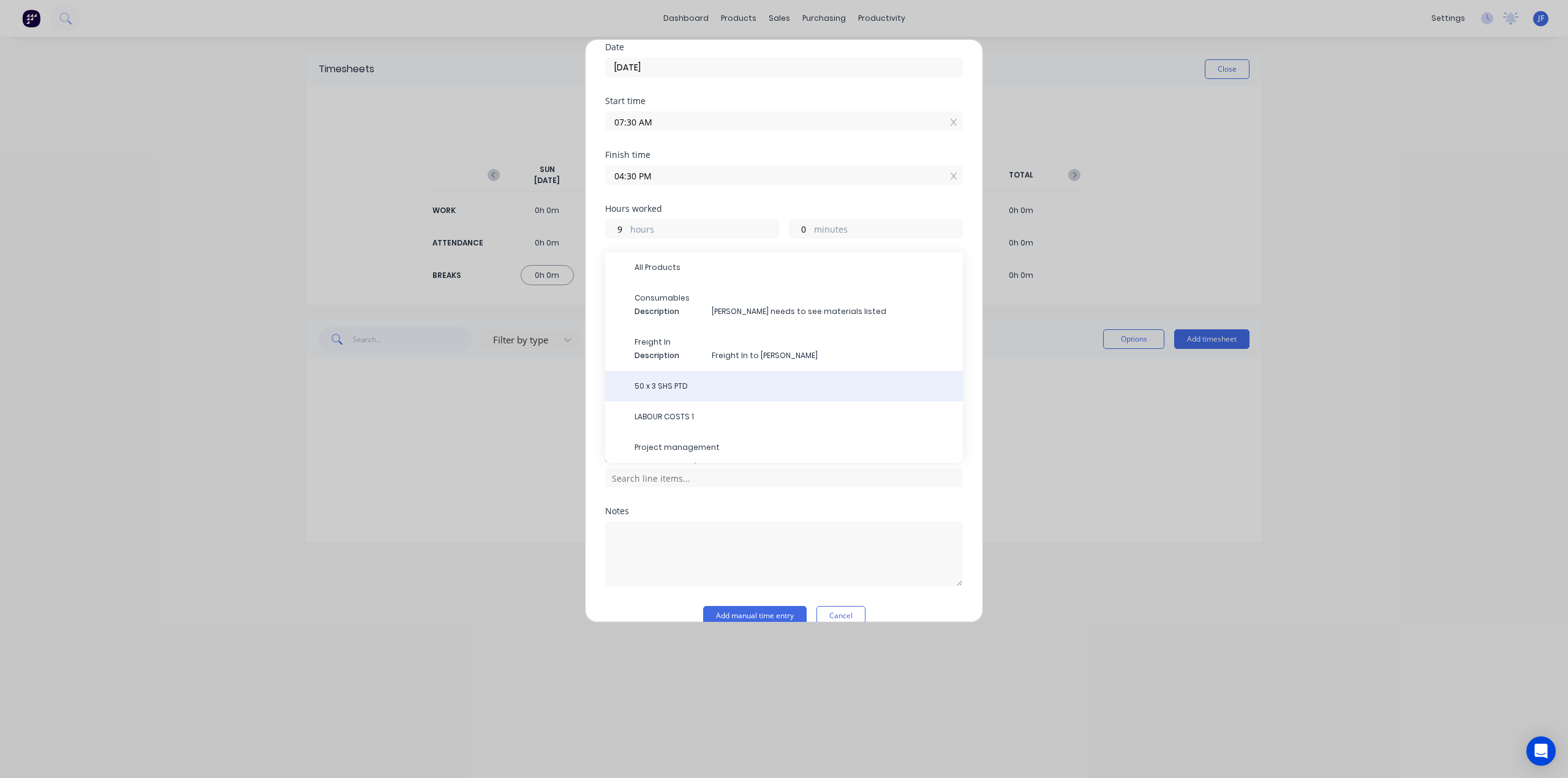
click at [659, 381] on span "50 x 3 SHS PTD" at bounding box center [793, 386] width 319 height 11
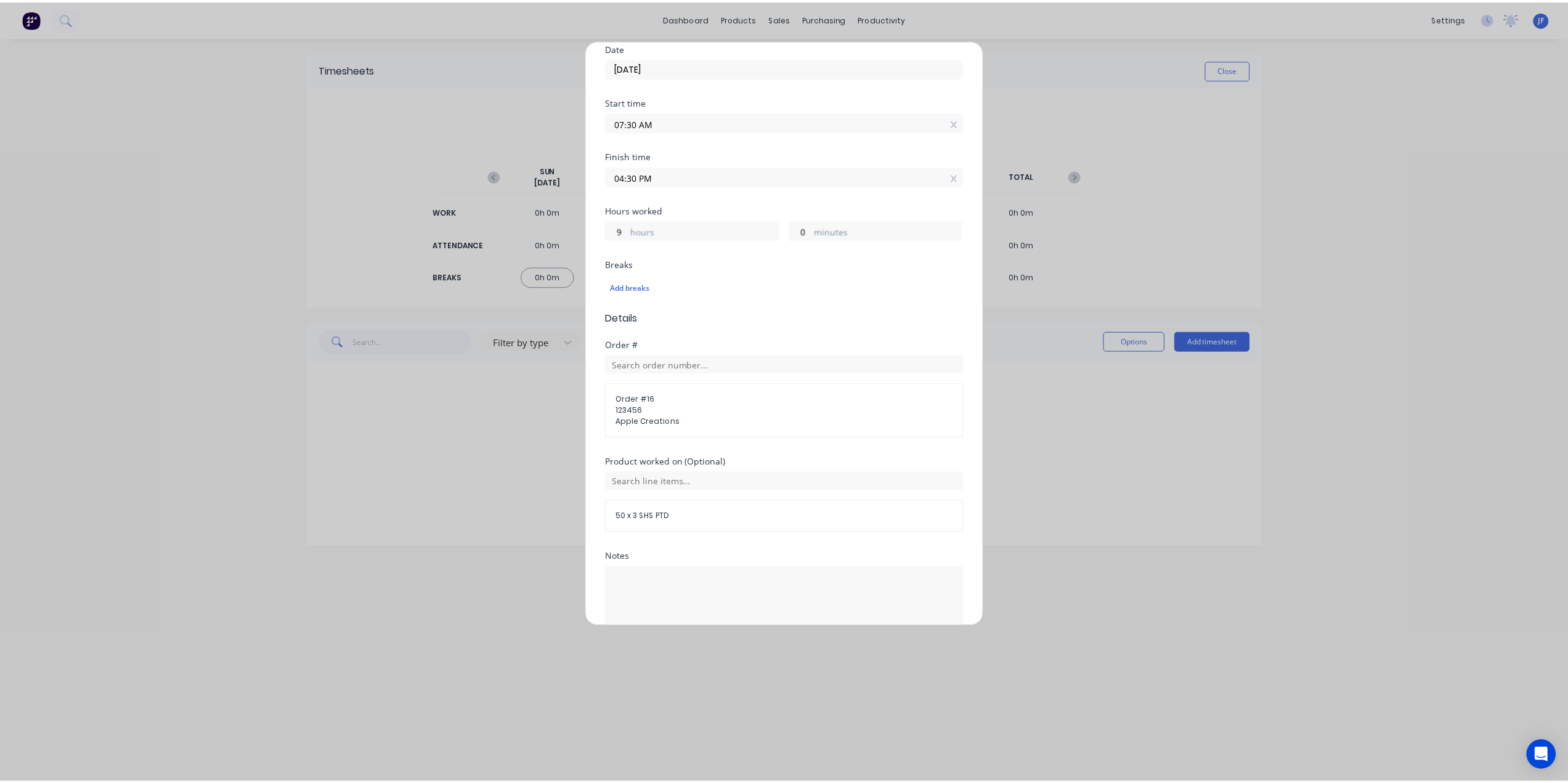
scroll to position [182, 0]
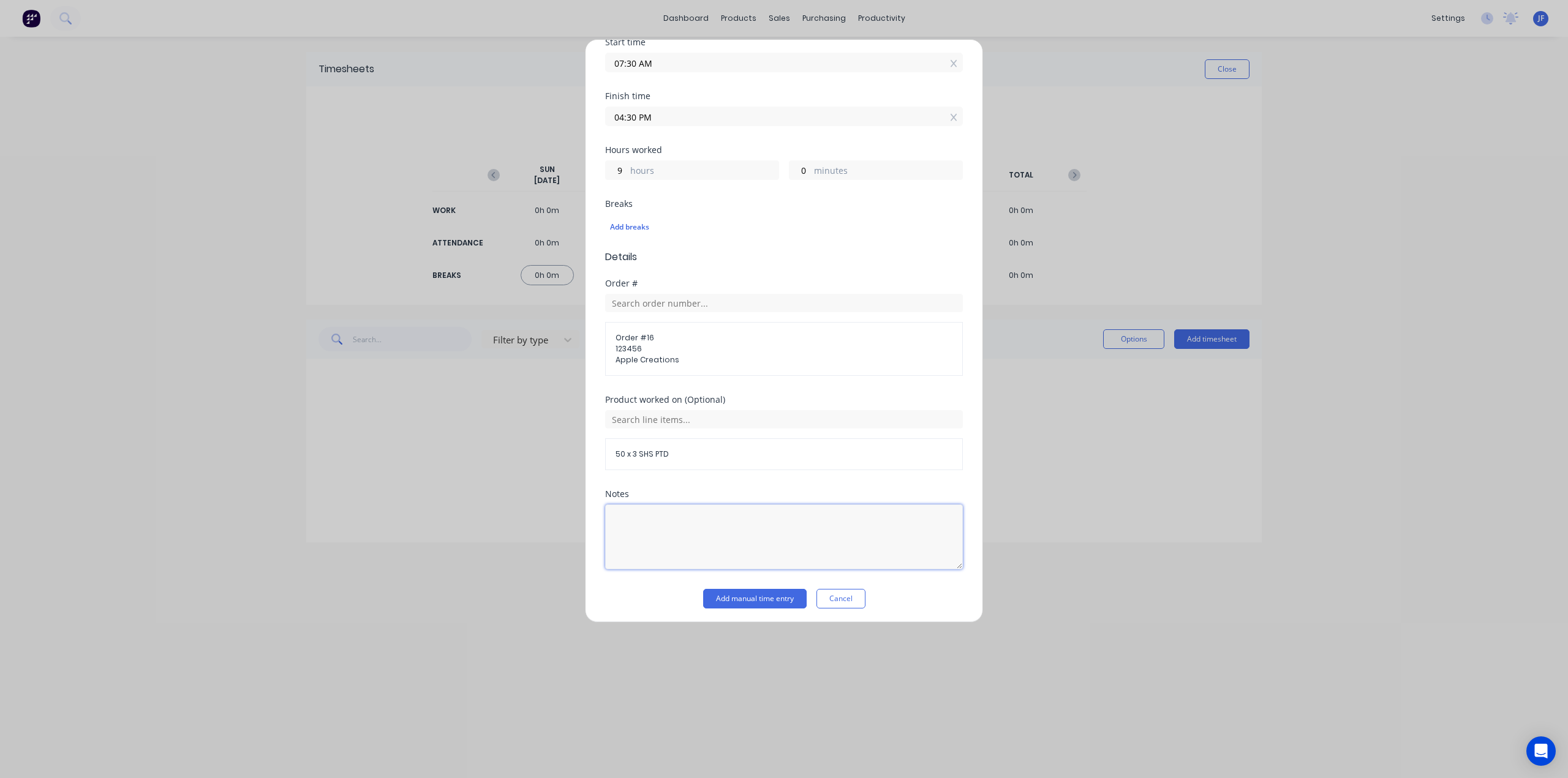
click at [673, 509] on textarea at bounding box center [783, 537] width 358 height 65
type textarea "Ground bevels"
click at [739, 598] on button "Add manual time entry" at bounding box center [754, 598] width 103 height 20
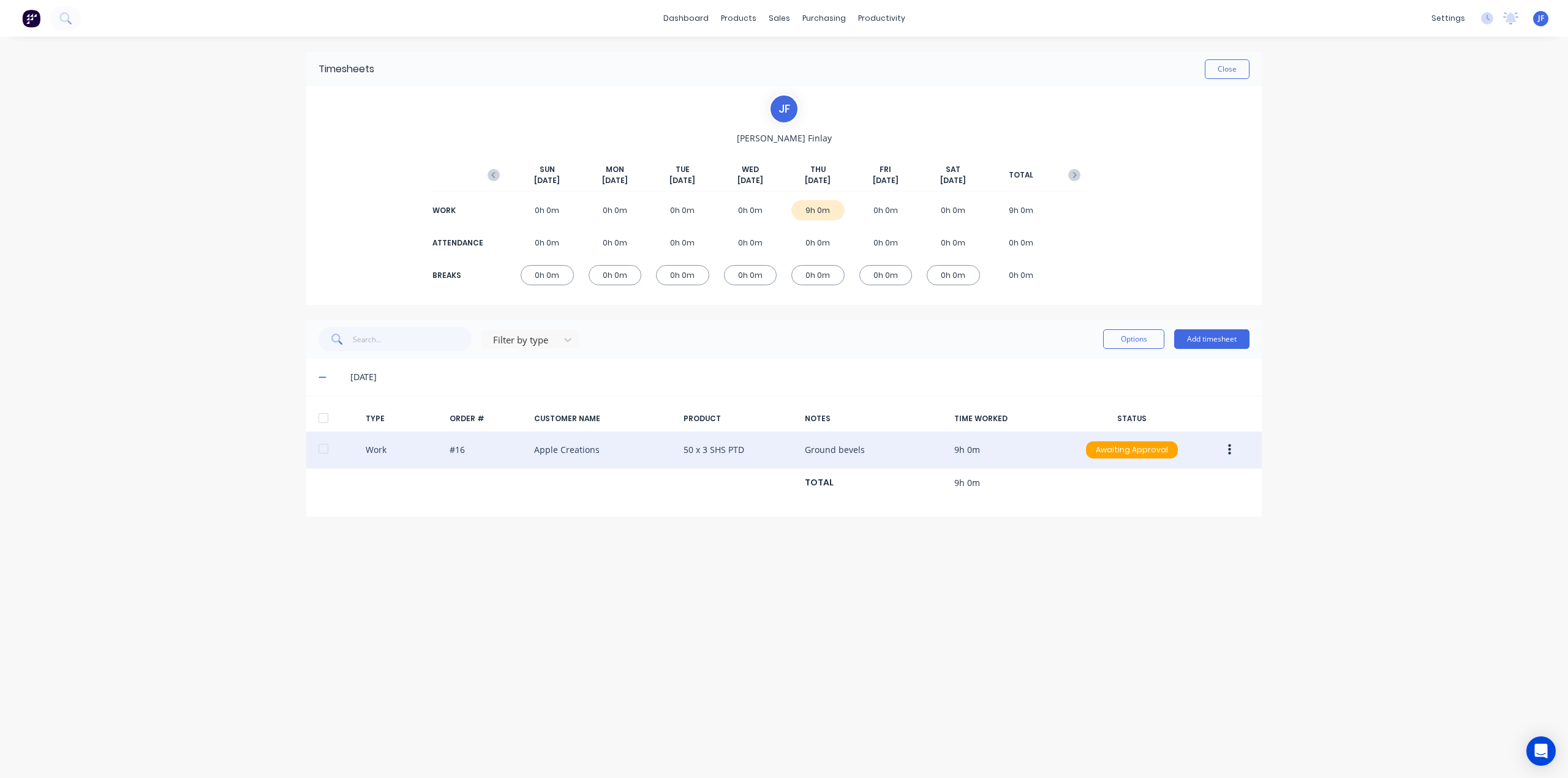
click at [1228, 449] on button "button" at bounding box center [1230, 450] width 29 height 22
click at [1155, 456] on div "Approve" at bounding box center [1186, 452] width 95 height 18
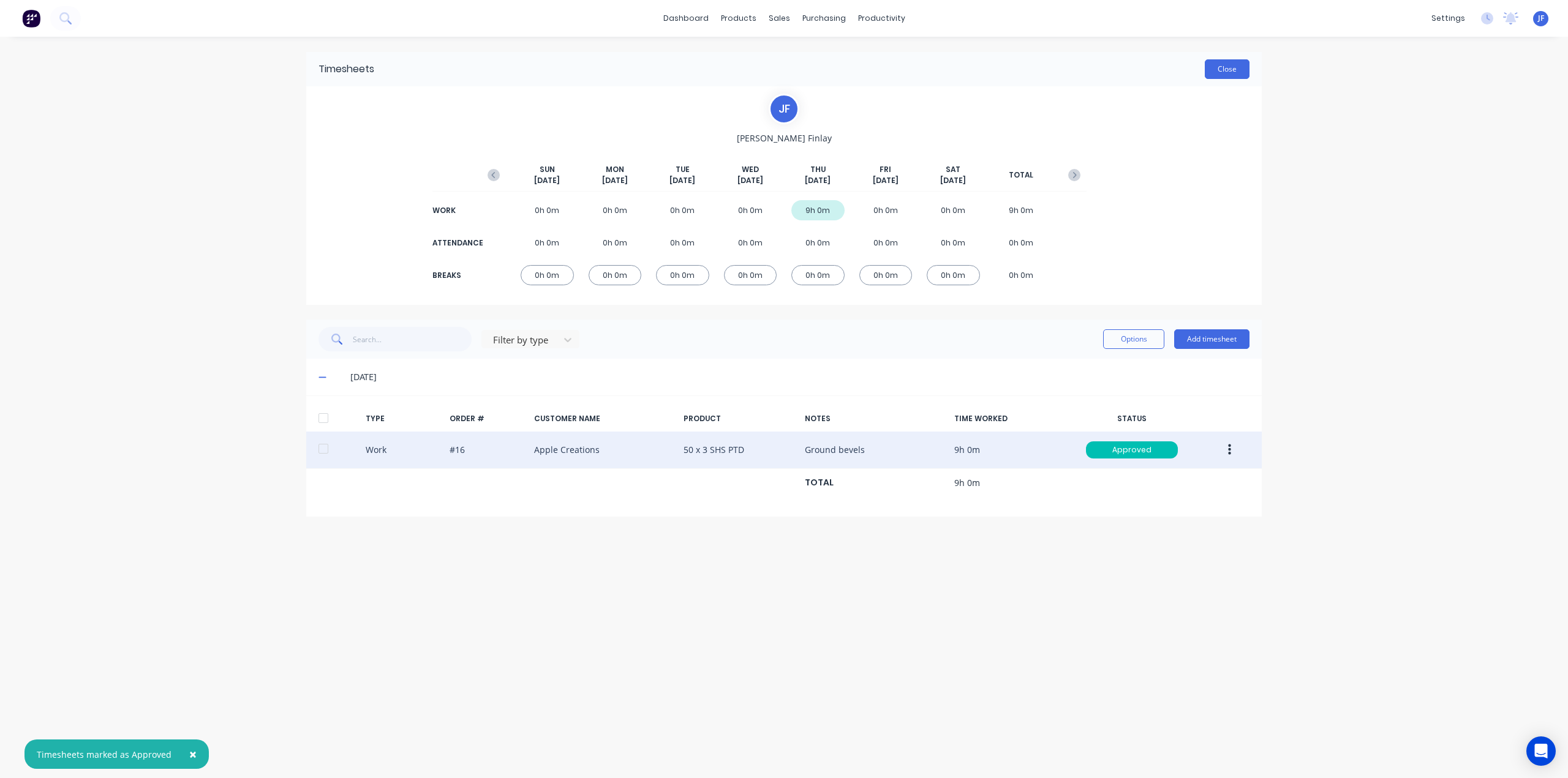
click at [1231, 70] on button "Close" at bounding box center [1227, 69] width 45 height 20
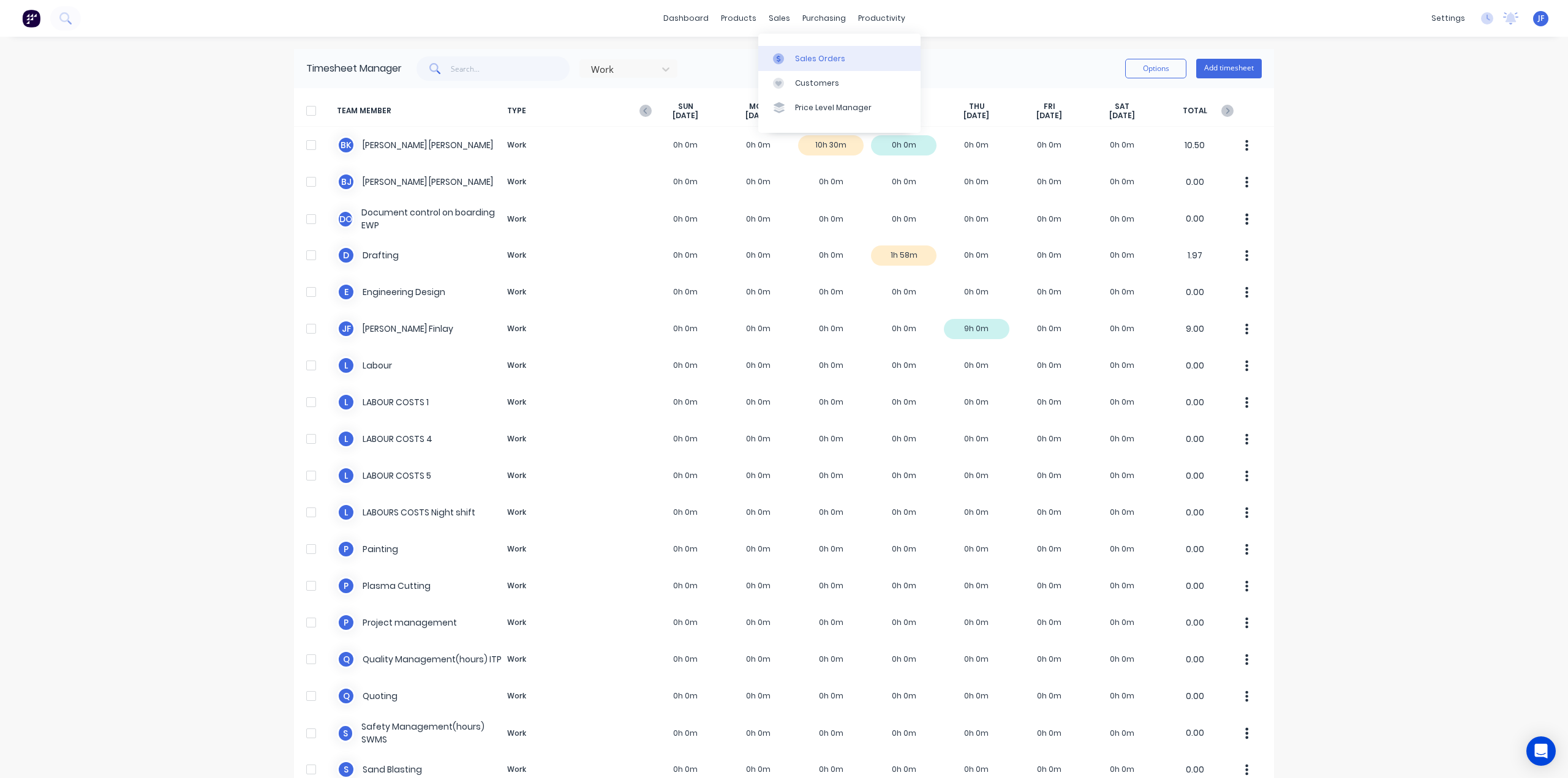
click at [798, 62] on div "Sales Orders" at bounding box center [820, 59] width 51 height 11
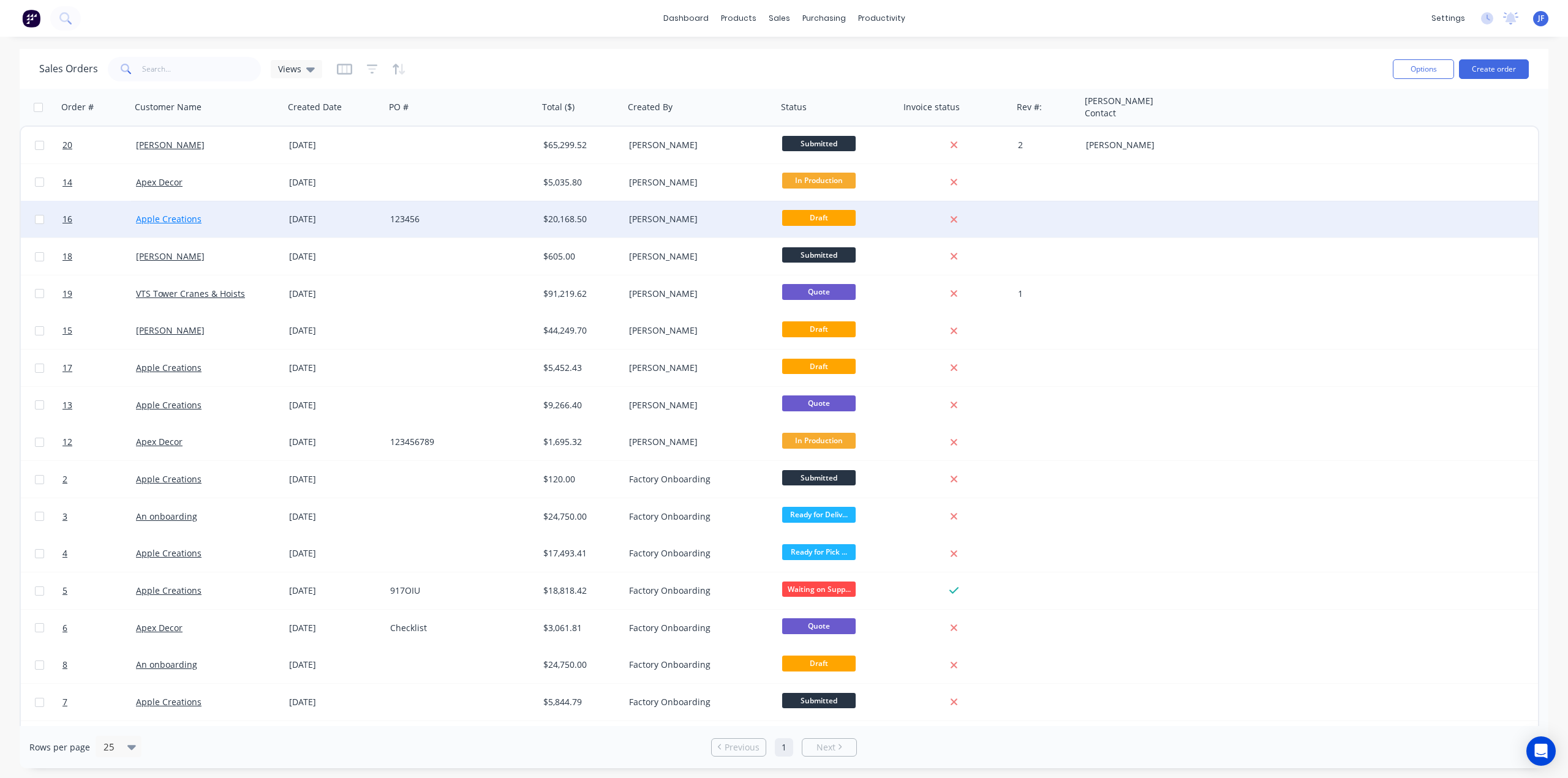
click at [178, 215] on link "Apple Creations" at bounding box center [168, 219] width 66 height 12
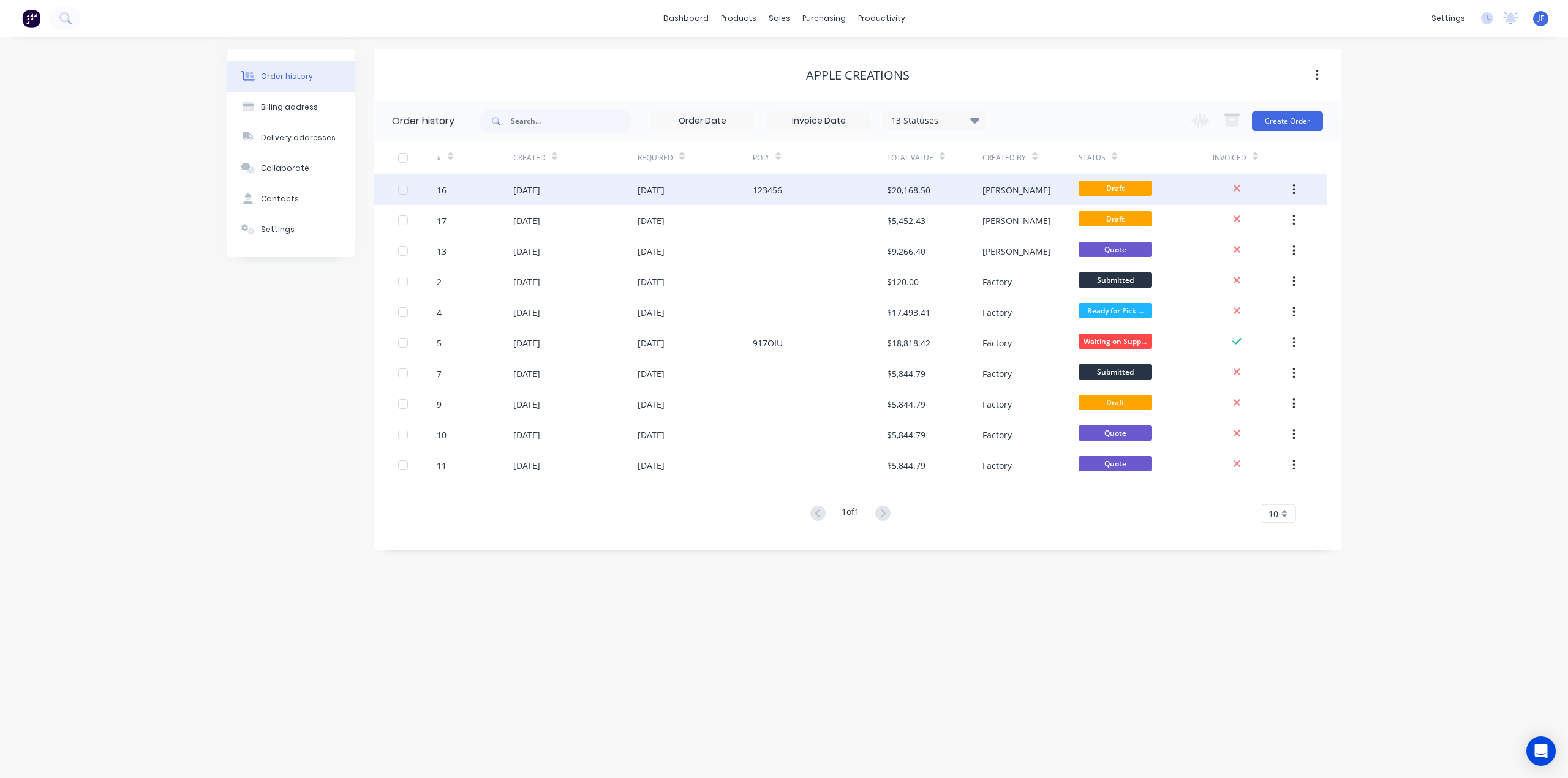
click at [405, 187] on div at bounding box center [403, 190] width 25 height 25
click at [520, 191] on div "[DATE]" at bounding box center [526, 190] width 27 height 13
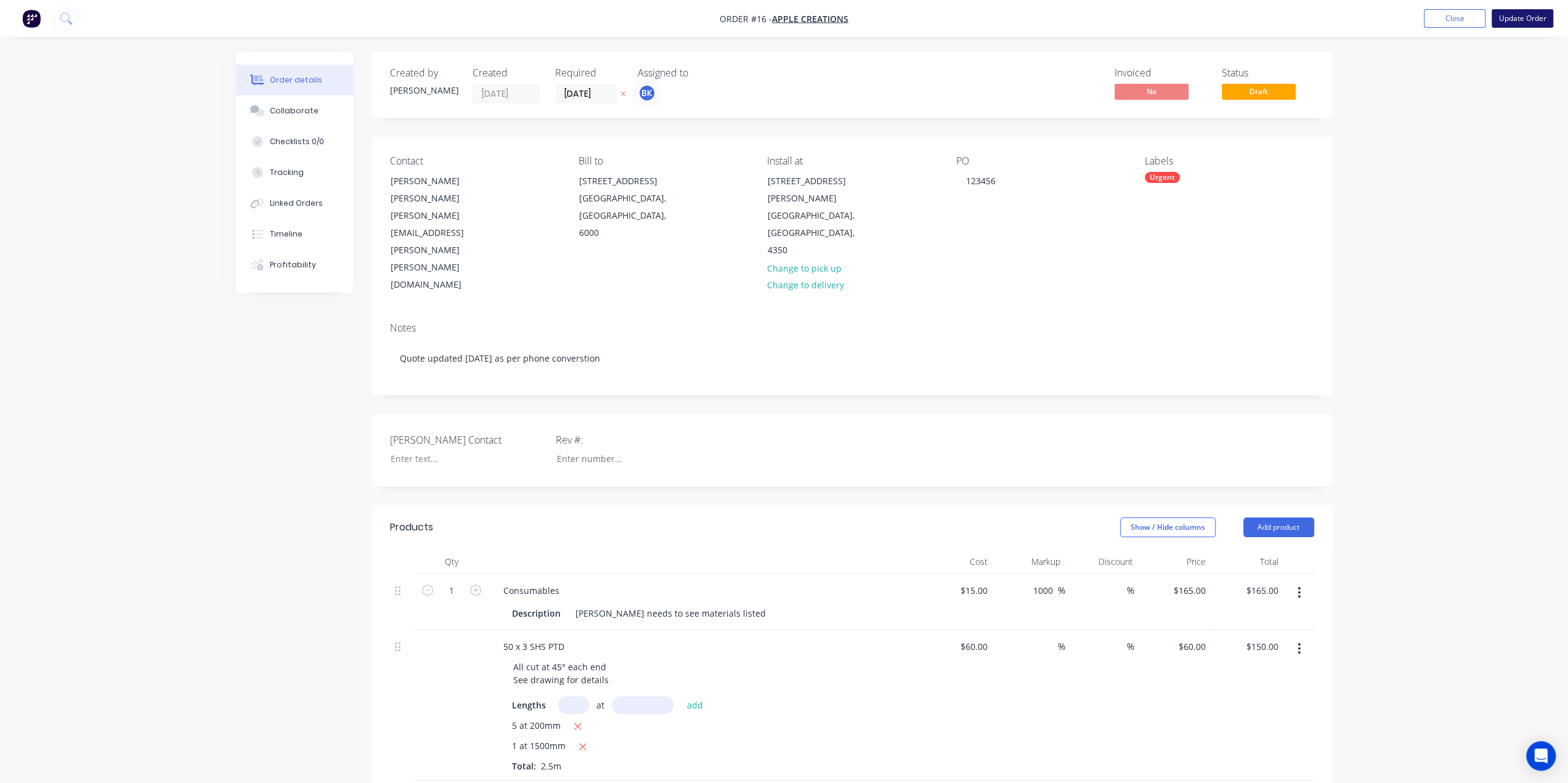
click at [1527, 21] on button "Update Order" at bounding box center [1522, 18] width 62 height 18
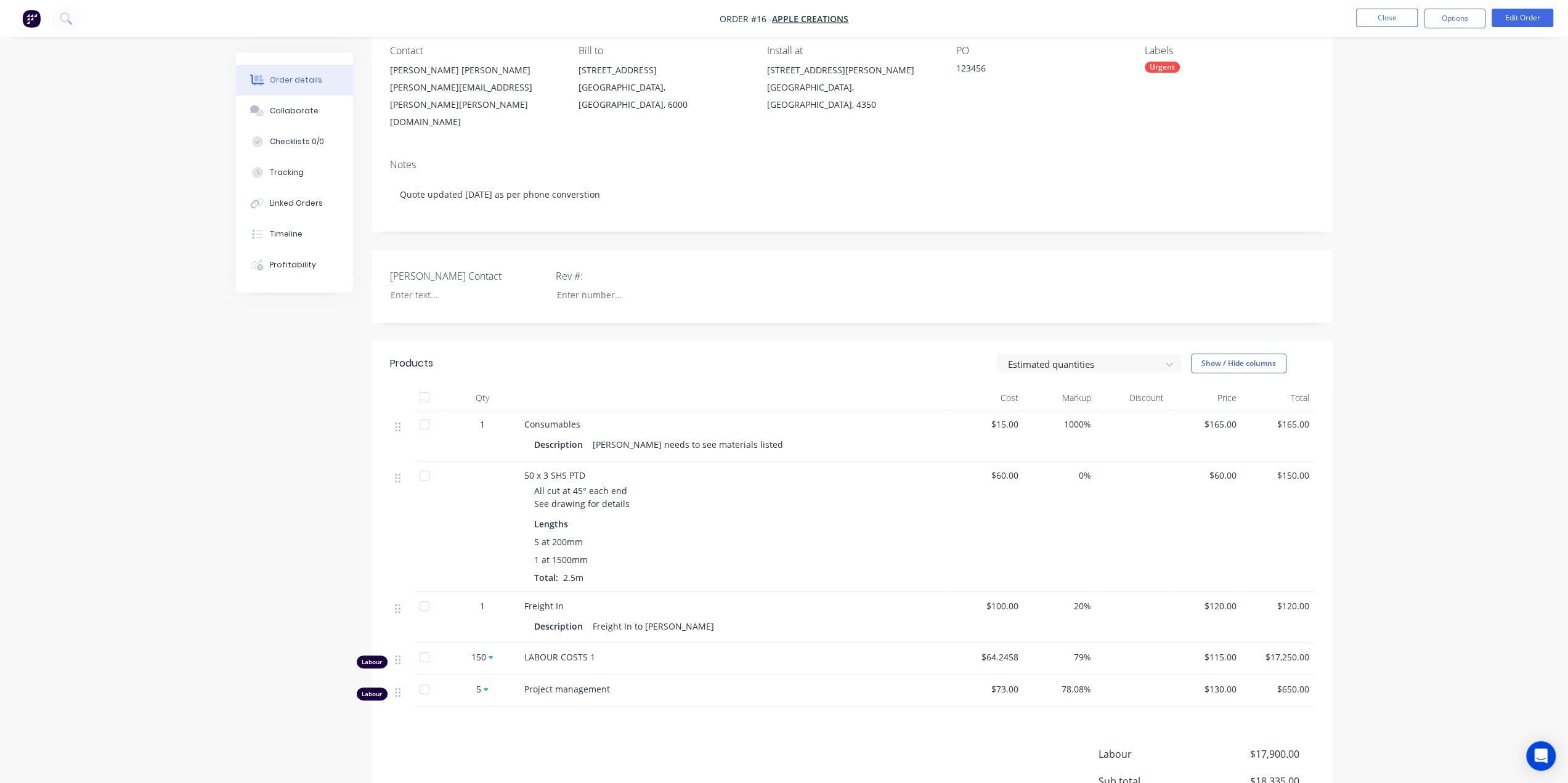
scroll to position [54, 0]
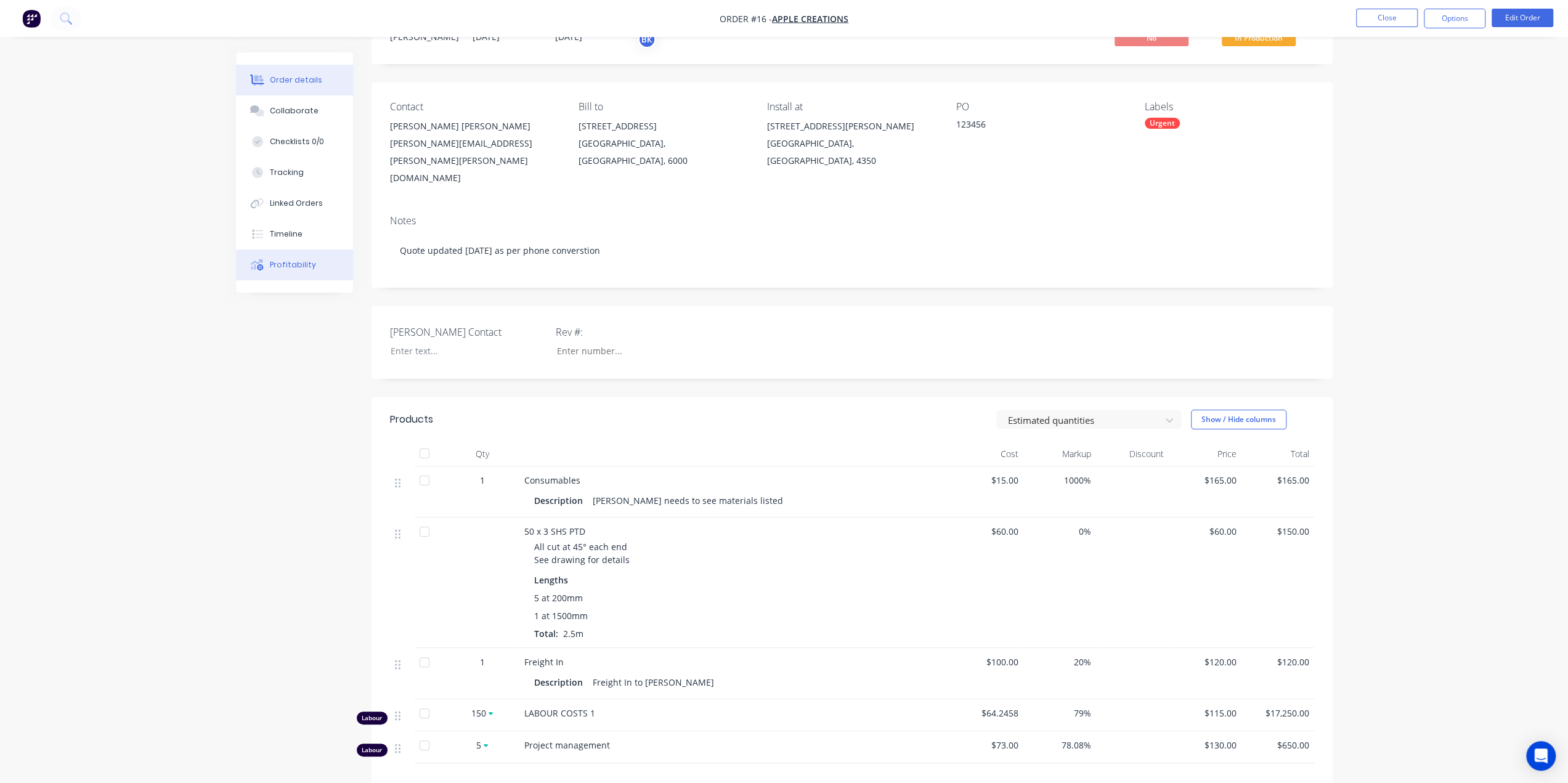
click at [287, 273] on button "Profitability" at bounding box center [294, 265] width 117 height 31
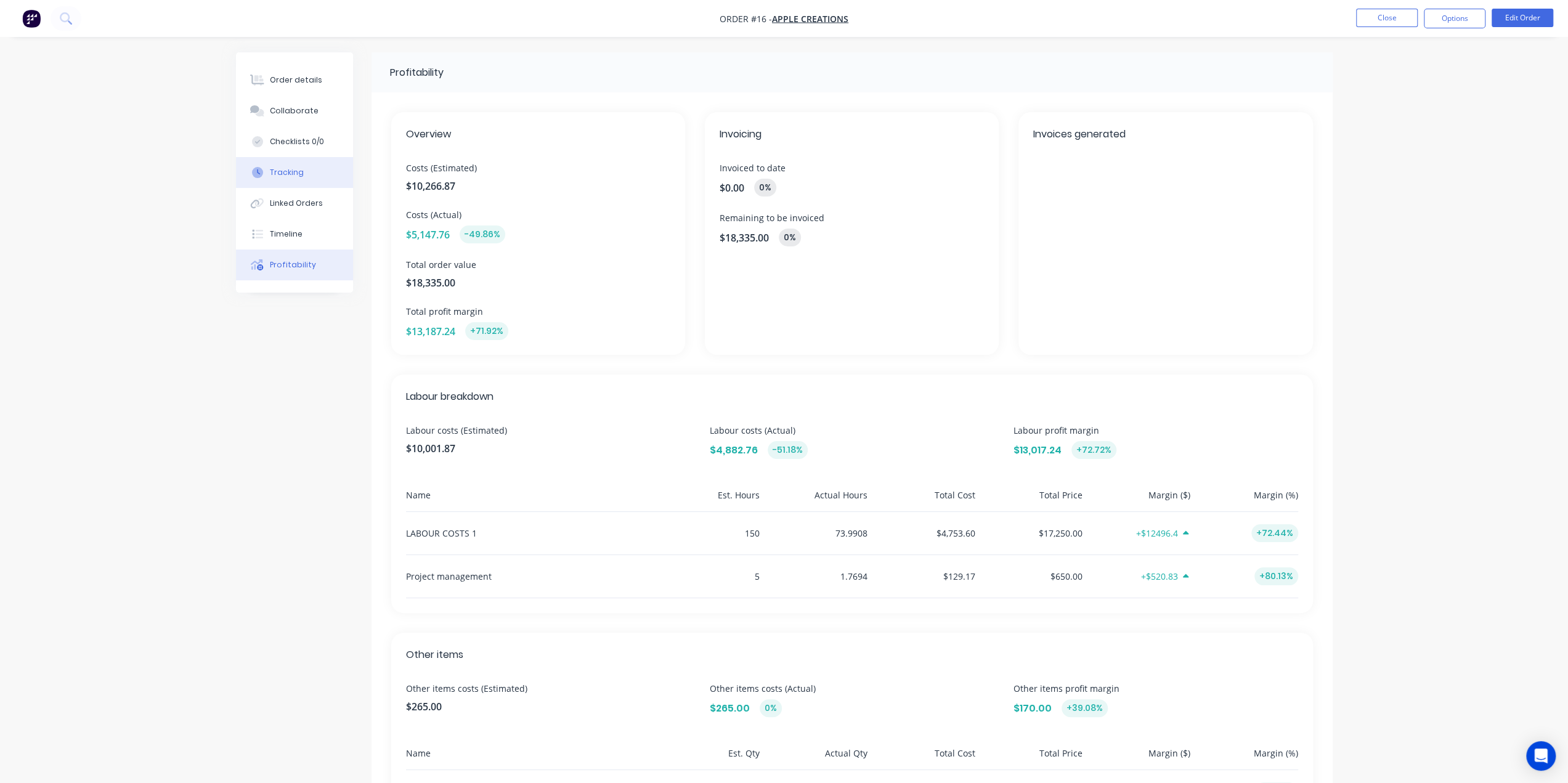
click at [298, 172] on div "Tracking" at bounding box center [286, 172] width 34 height 11
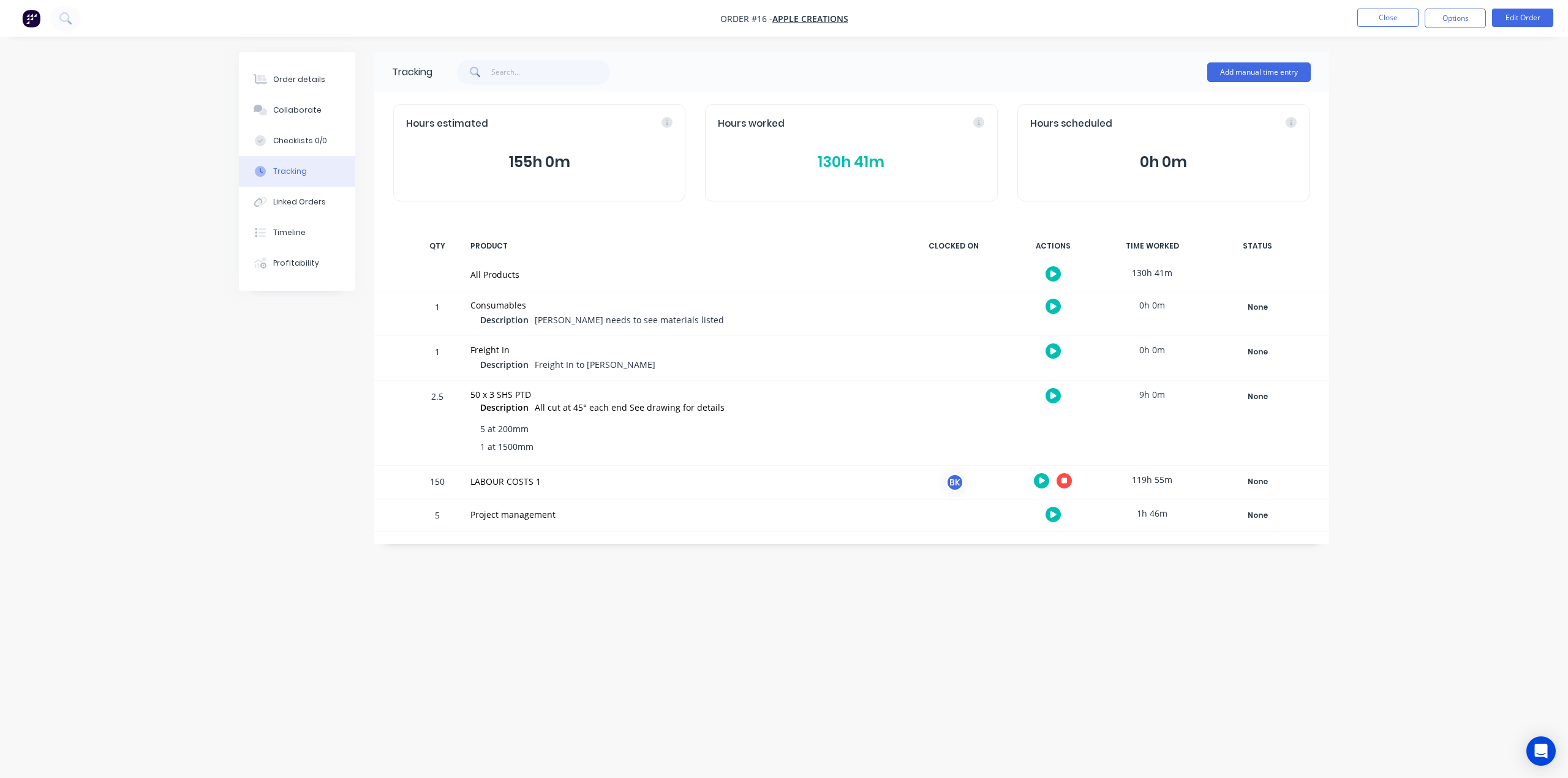
click at [1051, 398] on icon "button" at bounding box center [1054, 395] width 6 height 8
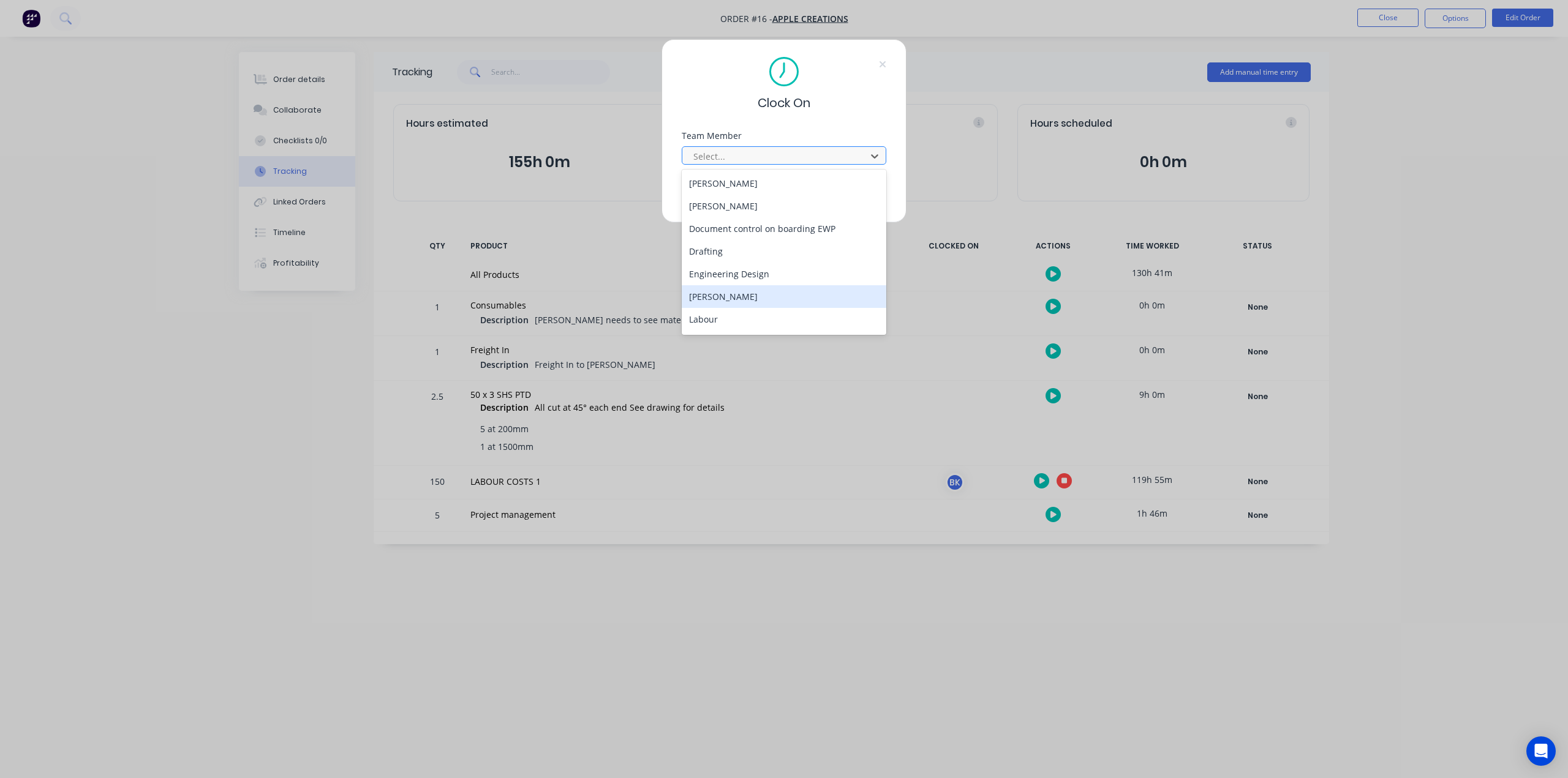
click at [742, 292] on div "[PERSON_NAME]" at bounding box center [784, 296] width 205 height 22
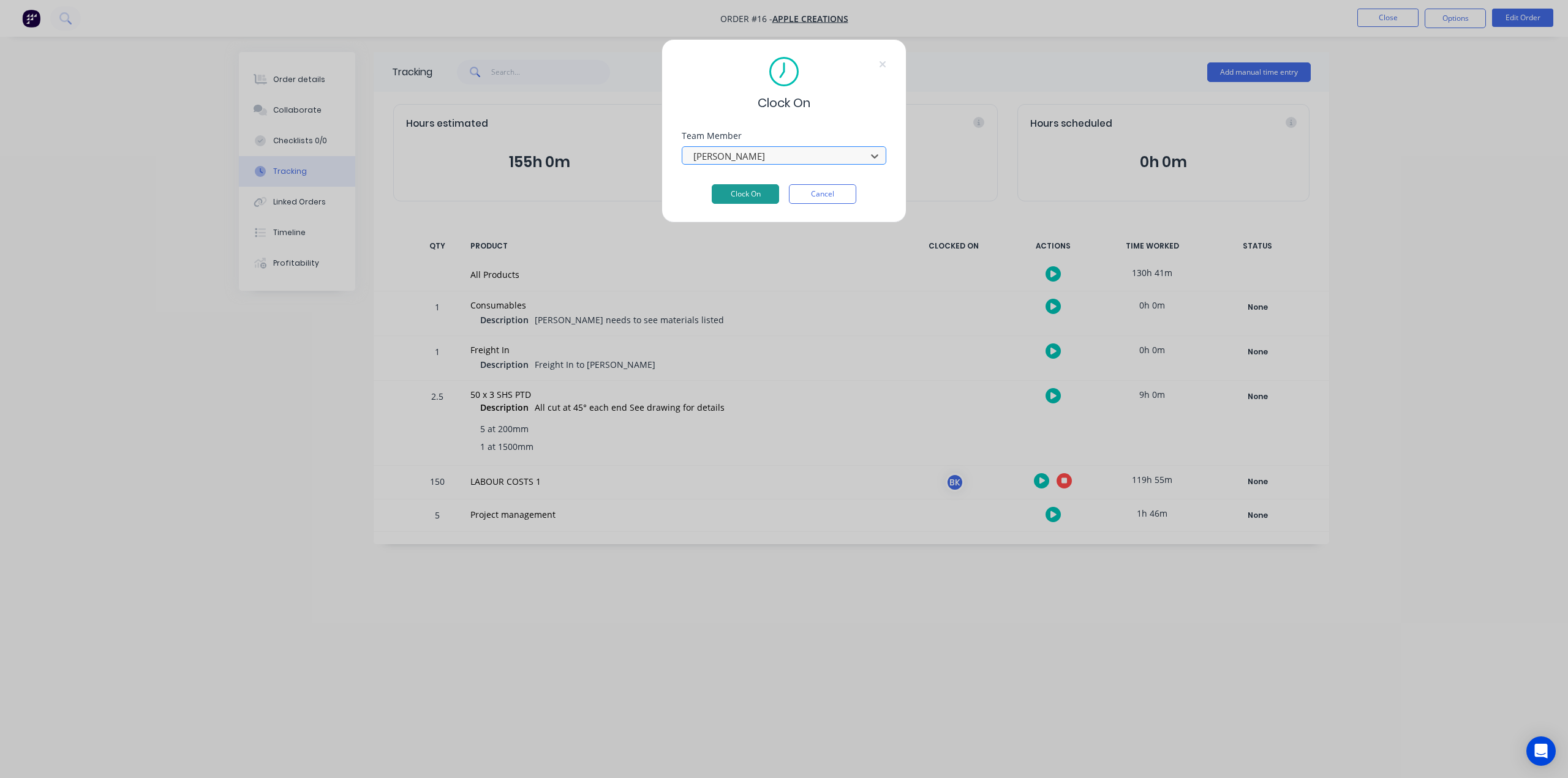
click at [745, 193] on button "Clock On" at bounding box center [745, 194] width 67 height 20
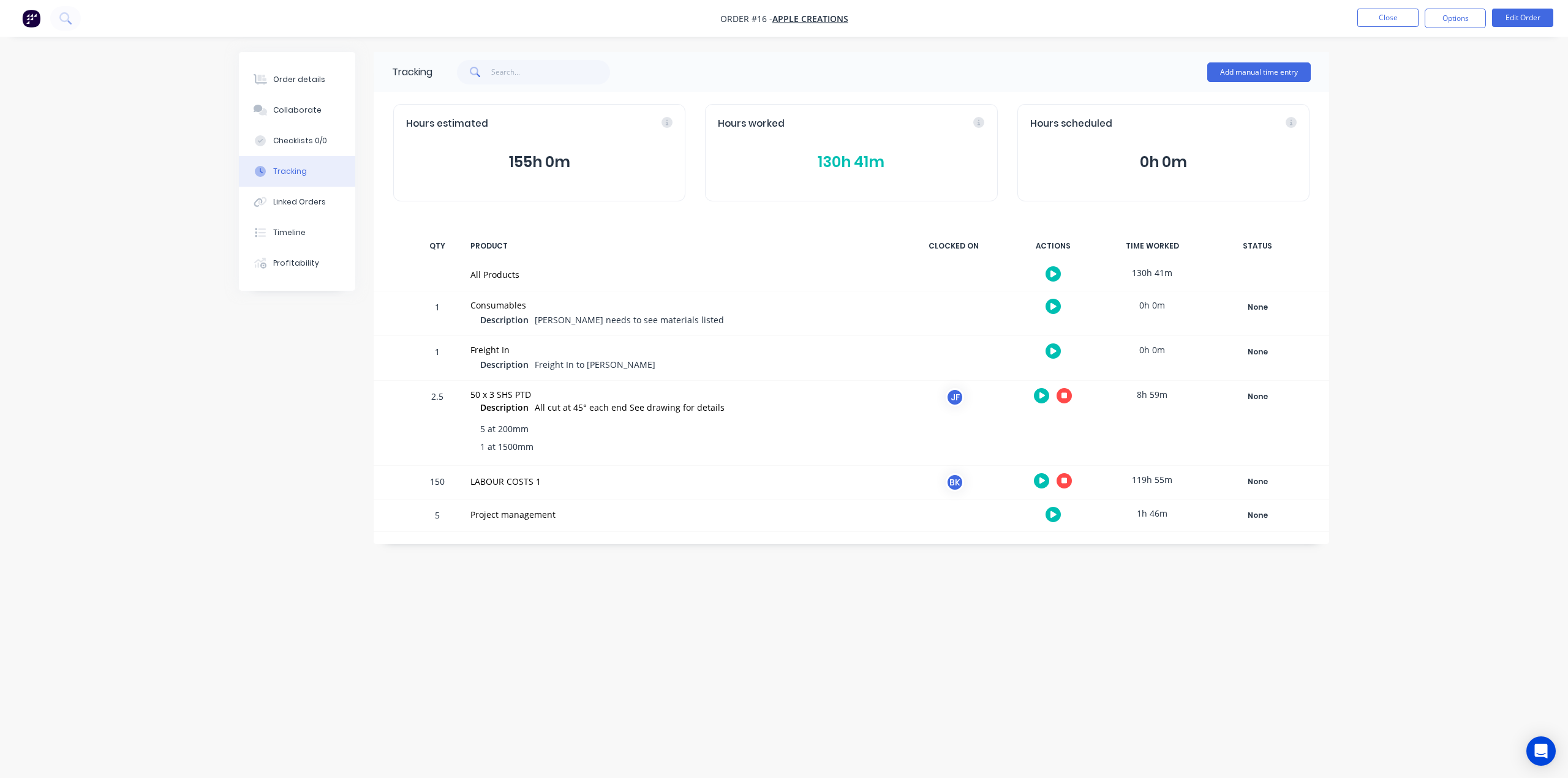
click at [1066, 399] on button "button" at bounding box center [1064, 395] width 15 height 15
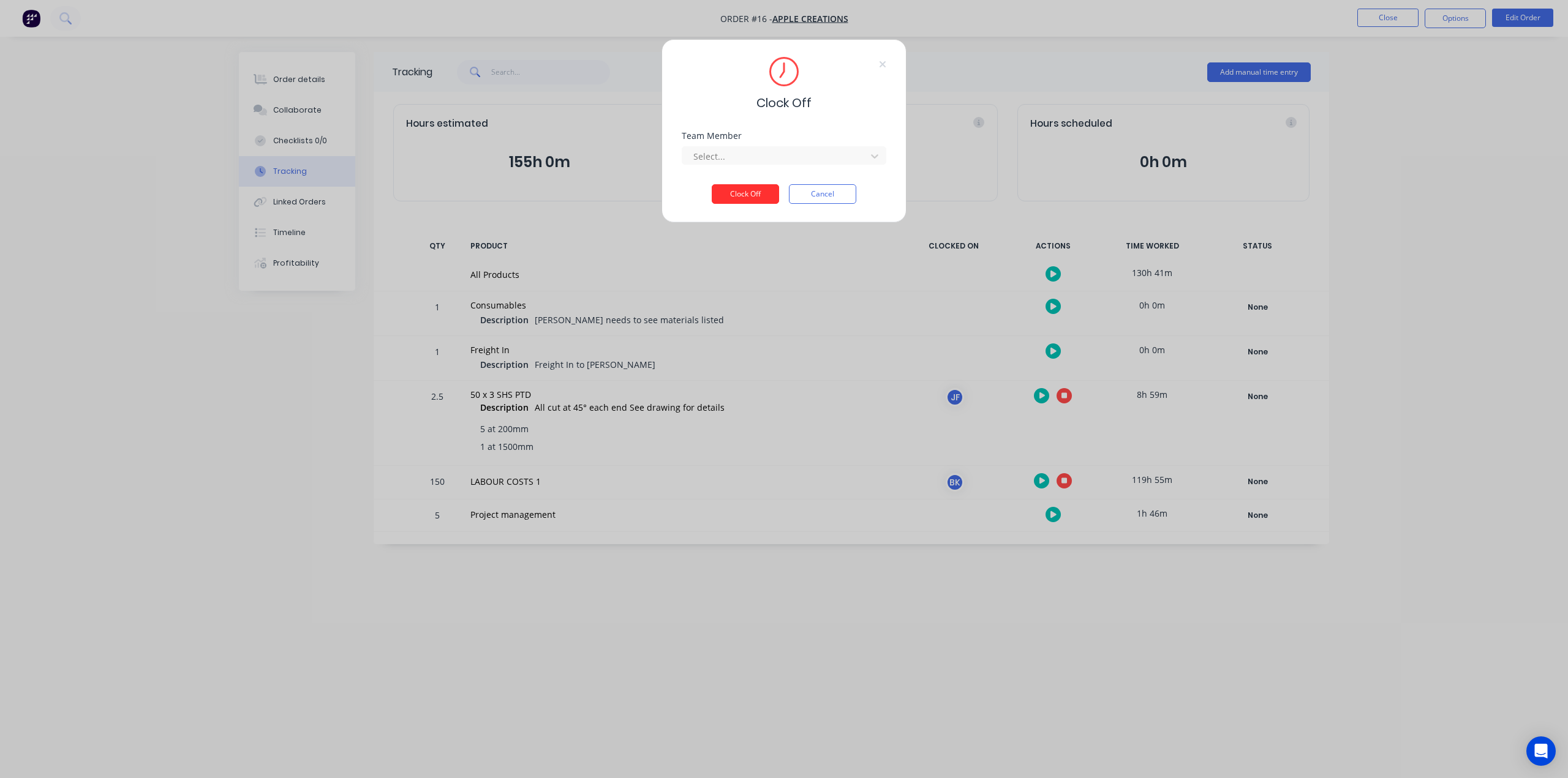
click at [754, 195] on button "Clock Off" at bounding box center [745, 194] width 67 height 20
click at [874, 156] on icon at bounding box center [874, 157] width 7 height 4
click at [788, 179] on div "[PERSON_NAME]" at bounding box center [784, 183] width 205 height 22
click at [764, 202] on button "Clock Off" at bounding box center [745, 203] width 67 height 20
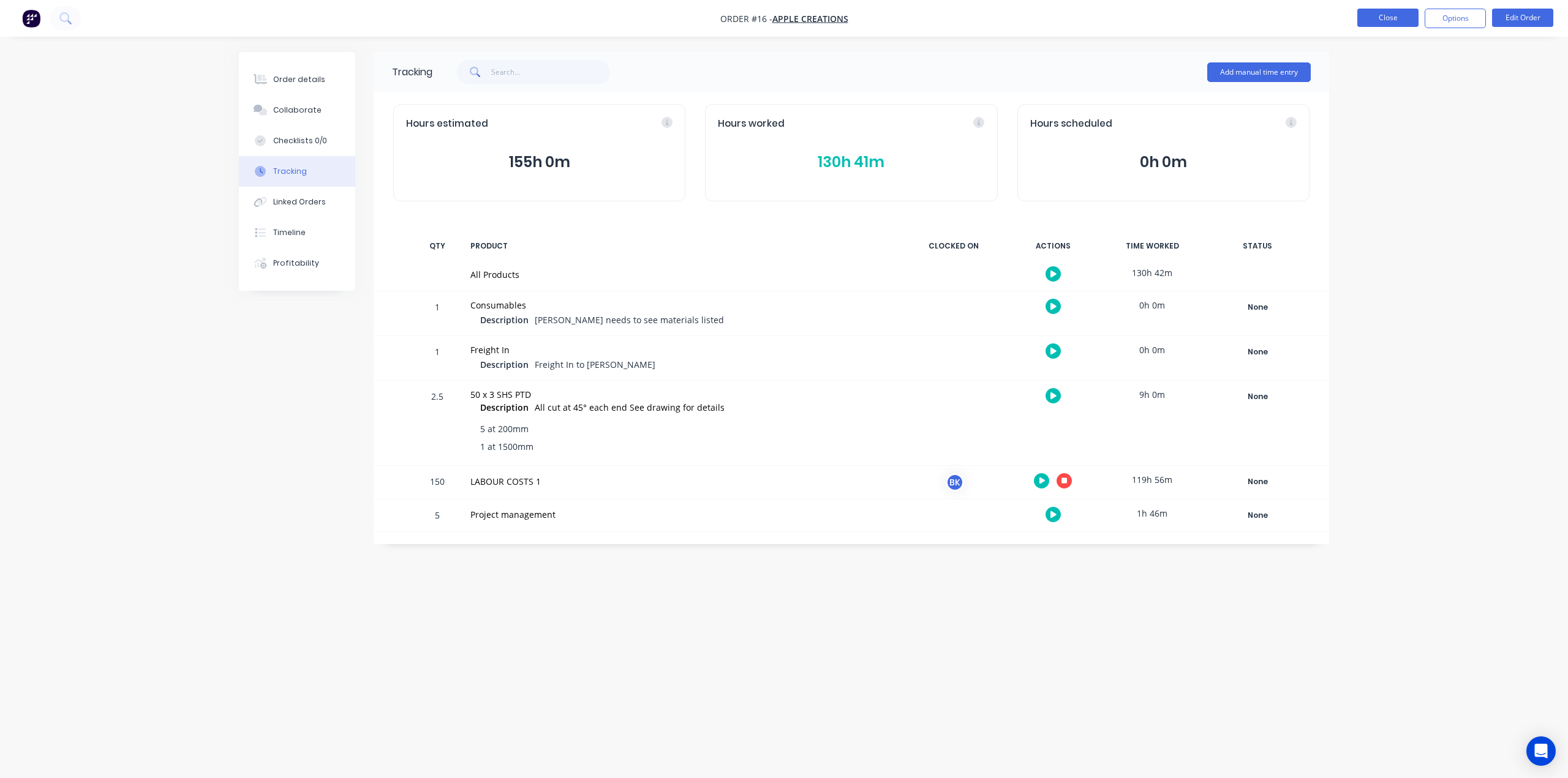
click at [1385, 20] on button "Close" at bounding box center [1387, 17] width 61 height 18
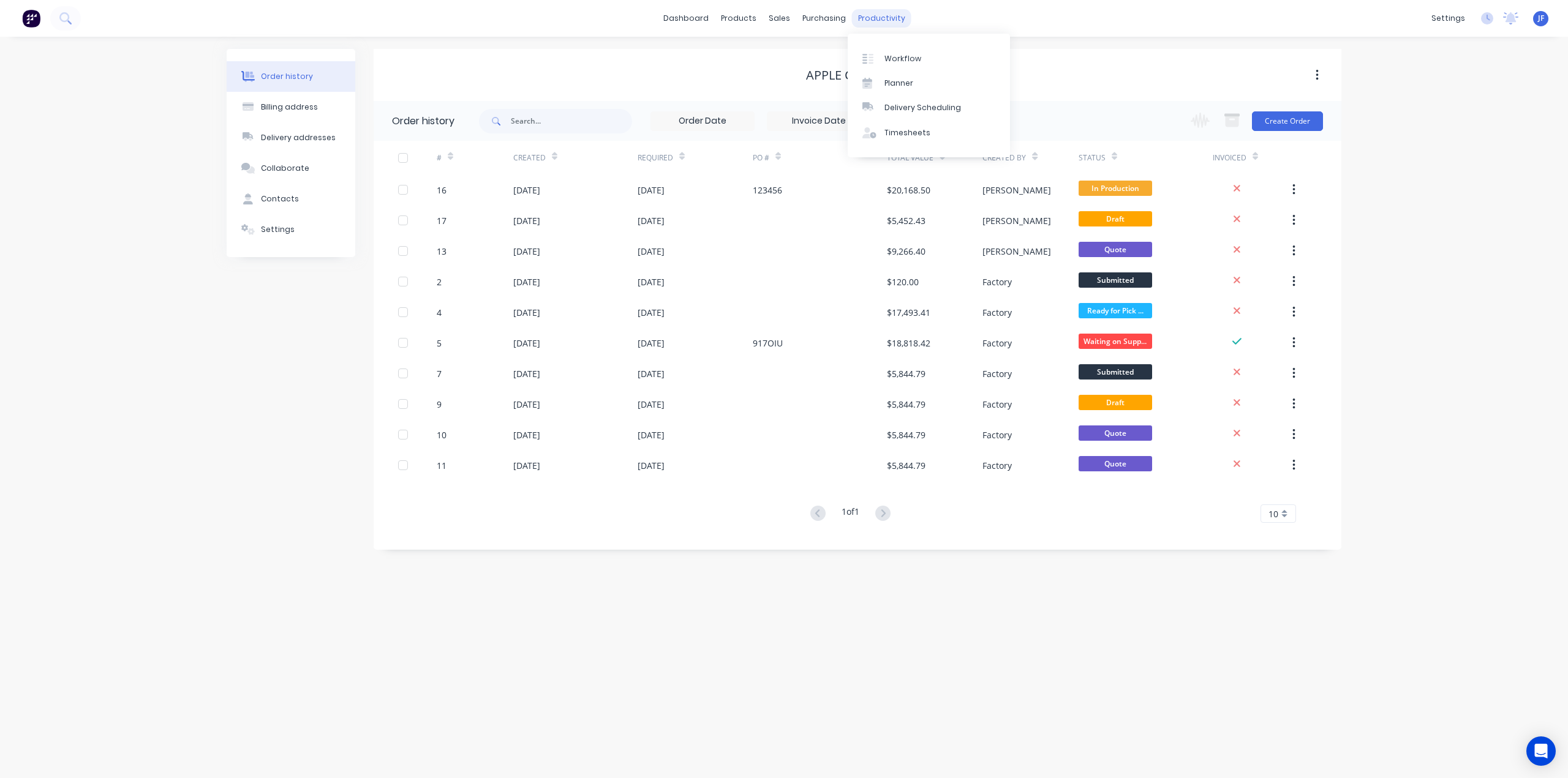
click at [882, 14] on div "productivity" at bounding box center [882, 18] width 59 height 18
click at [892, 133] on div "Timesheets" at bounding box center [908, 132] width 46 height 11
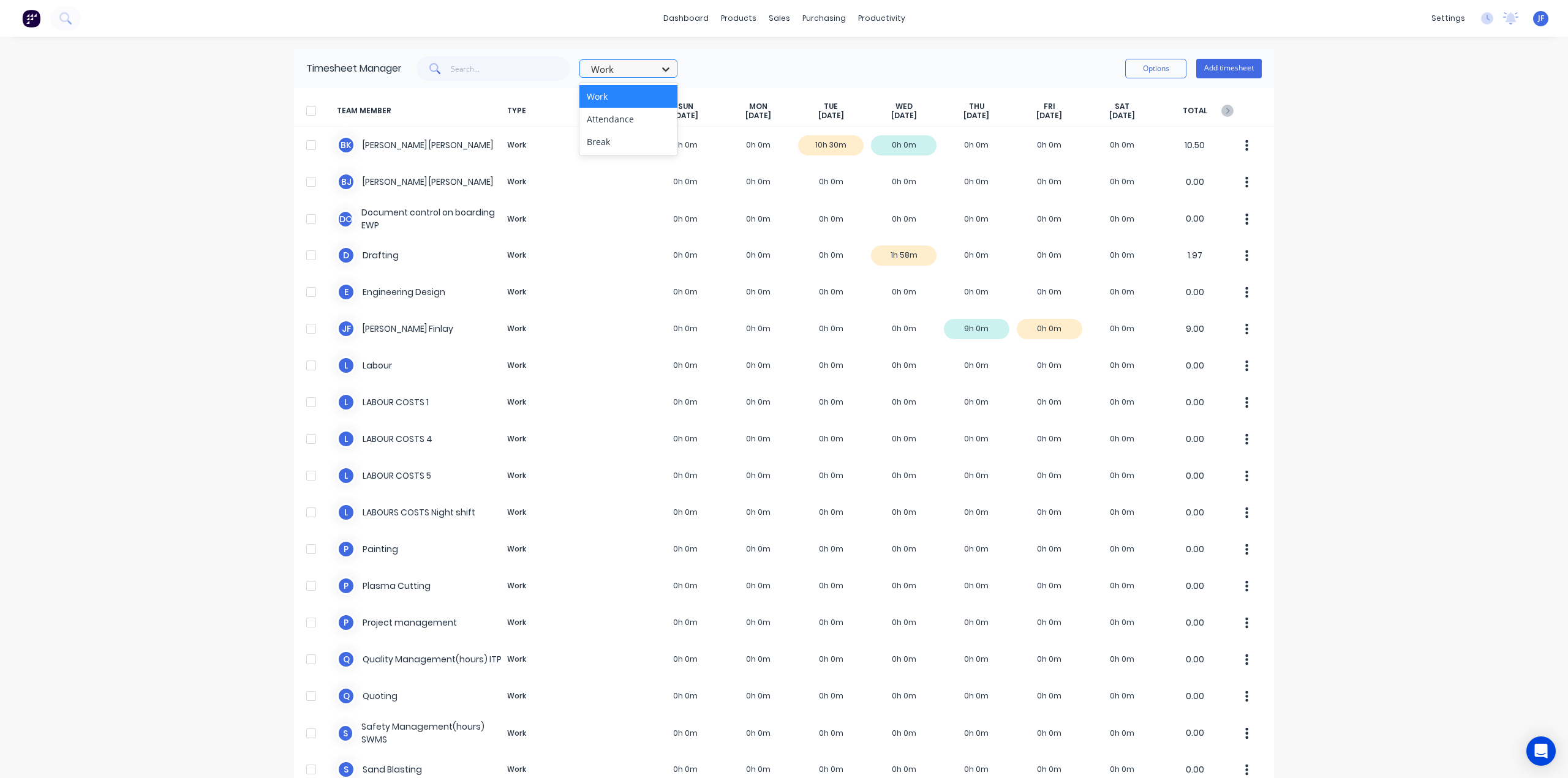
click at [665, 70] on icon at bounding box center [665, 69] width 12 height 12
click at [606, 142] on div "Break" at bounding box center [629, 142] width 98 height 22
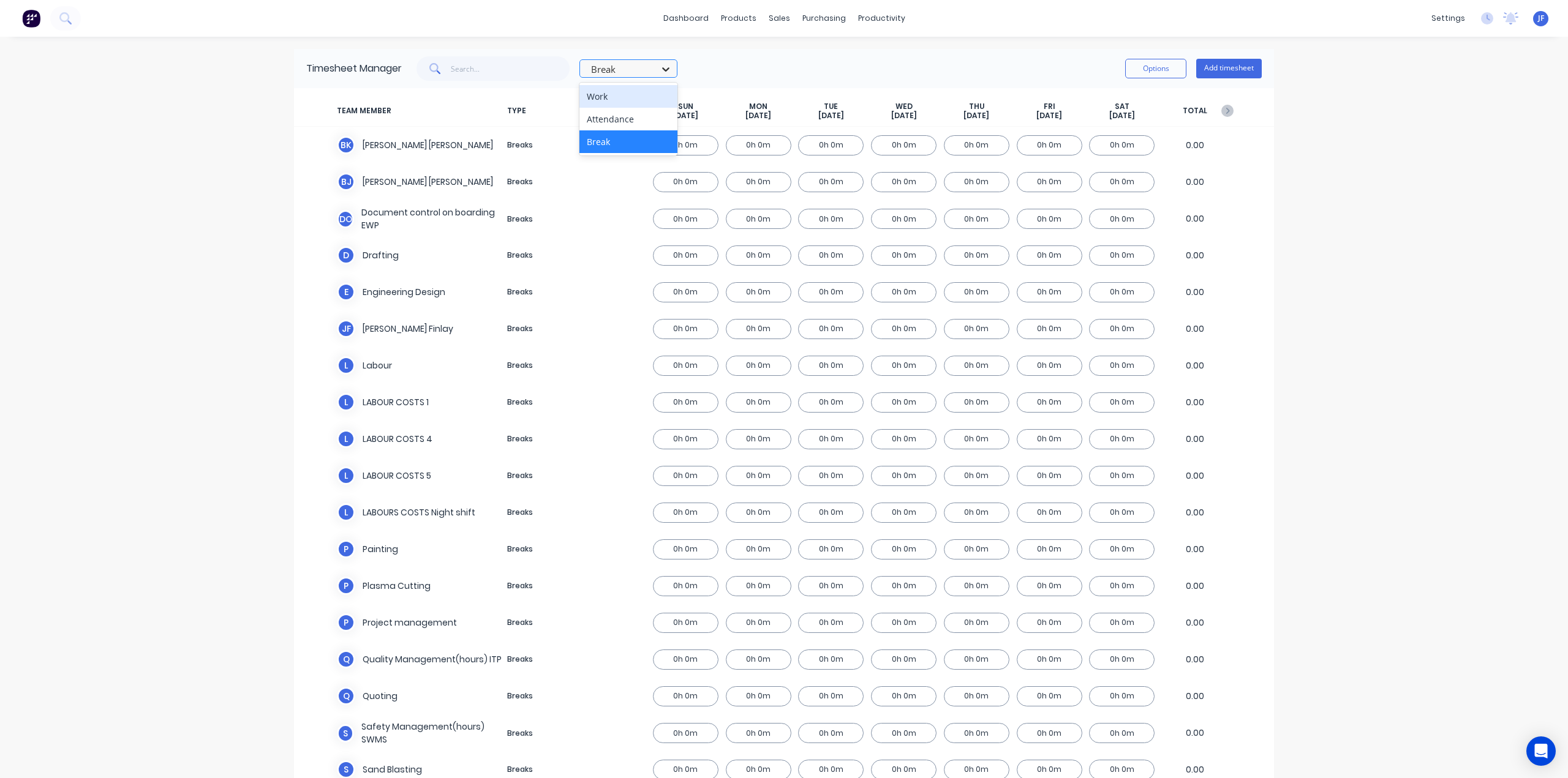
click at [665, 65] on icon at bounding box center [665, 69] width 12 height 12
click at [629, 121] on div "Attendance" at bounding box center [629, 118] width 98 height 22
click at [662, 66] on icon at bounding box center [665, 69] width 12 height 12
click at [647, 95] on div "Work" at bounding box center [629, 96] width 98 height 22
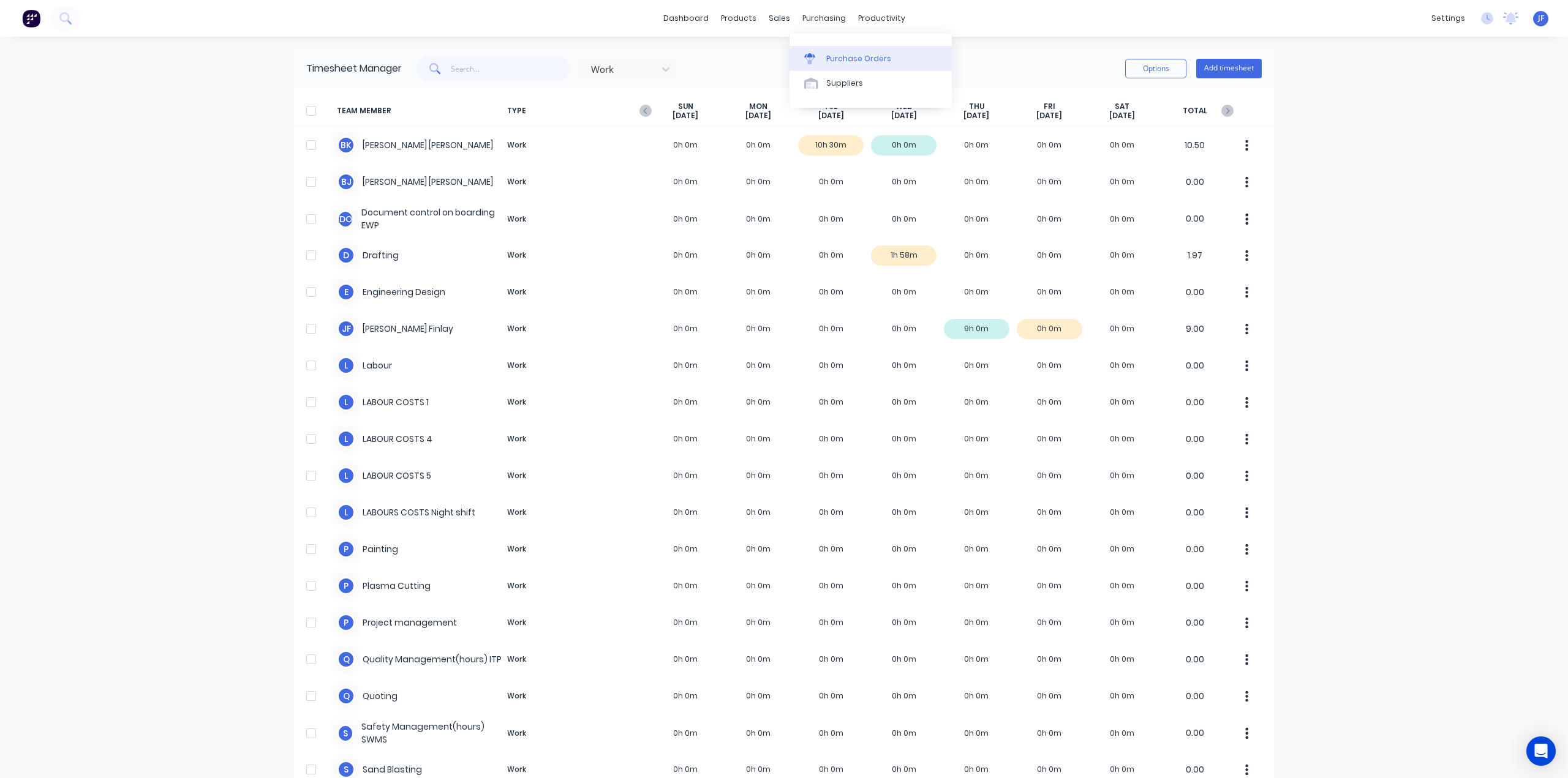
click at [832, 59] on div "Purchase Orders" at bounding box center [858, 59] width 65 height 11
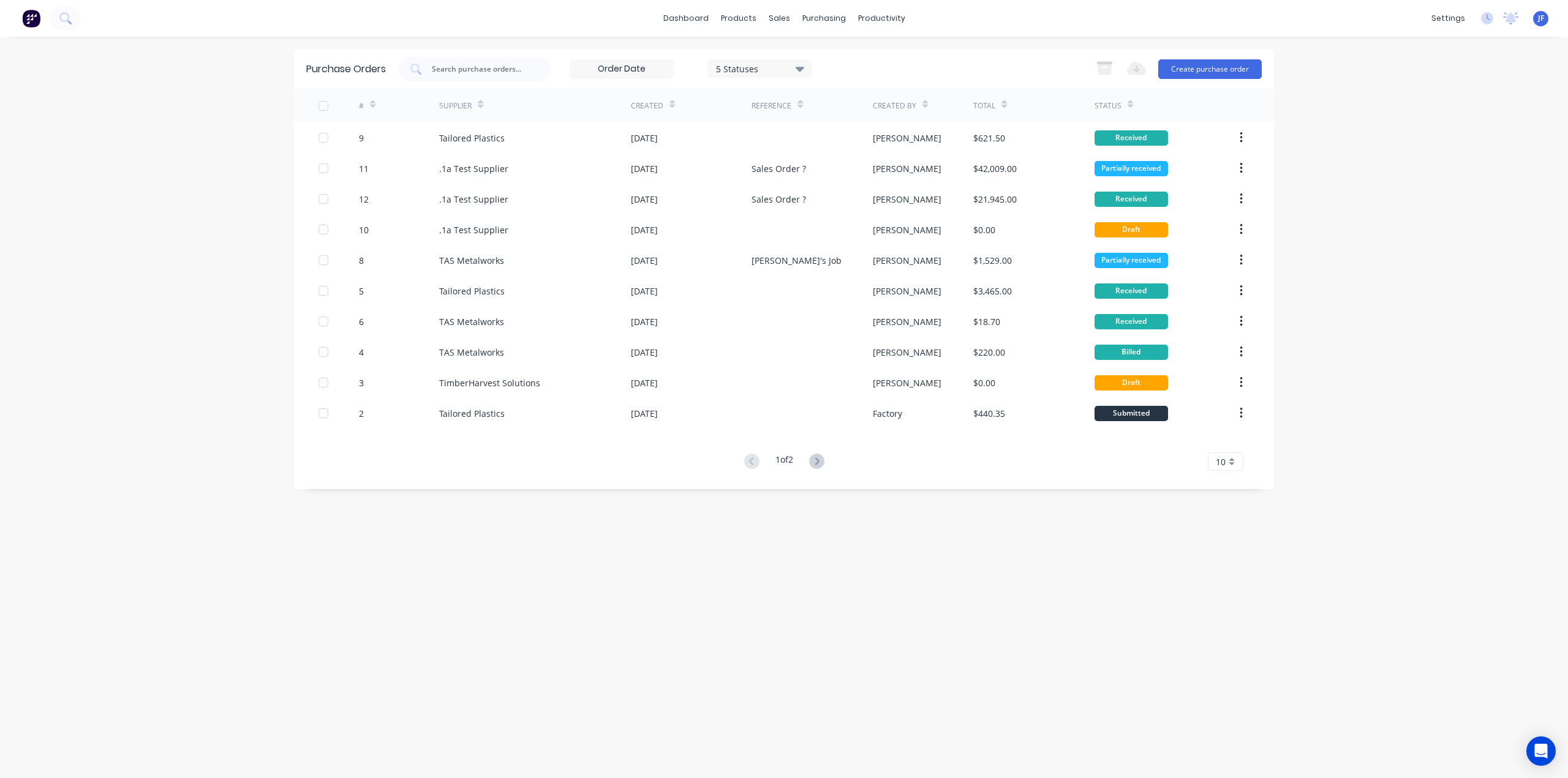
click at [1545, 18] on div "[PERSON_NAME] Engineering [PERSON_NAME] Administrator Profile Sign out" at bounding box center [1541, 18] width 15 height 15
click at [1449, 167] on div "dashboard products sales purchasing productivity dashboard products Product Cat…" at bounding box center [784, 389] width 1568 height 778
click at [1542, 18] on span "JF" at bounding box center [1541, 18] width 6 height 11
click at [1442, 151] on div "Sign out" at bounding box center [1434, 153] width 33 height 11
